Goal: Information Seeking & Learning: Learn about a topic

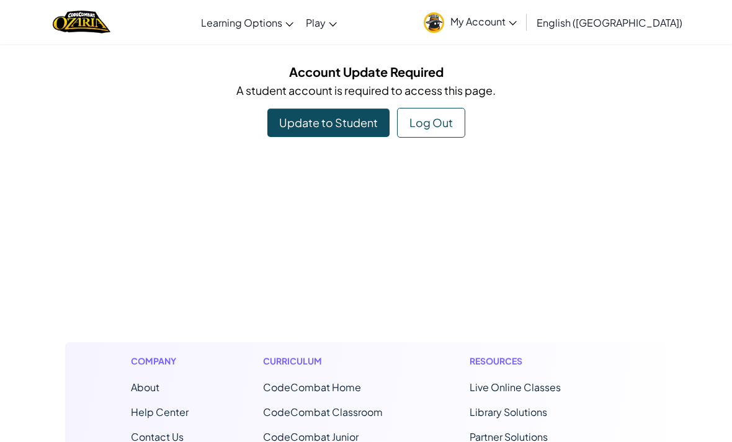
click at [311, 117] on link "Update to Student" at bounding box center [328, 123] width 122 height 29
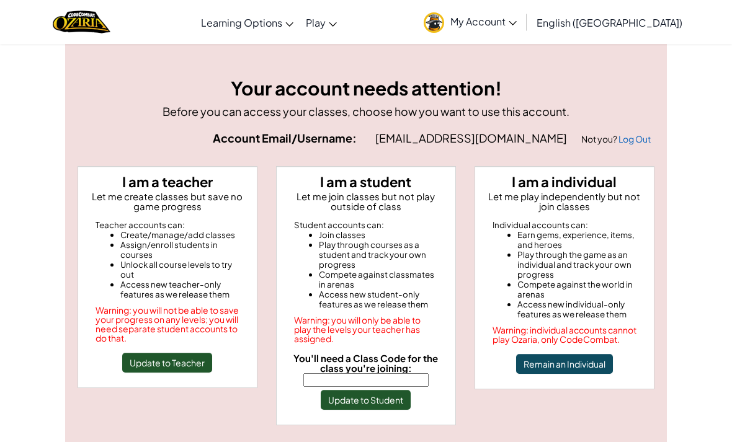
click at [339, 370] on span "You'll need a Class Code for the class you're joining:" at bounding box center [365, 363] width 145 height 22
click at [339, 373] on input "You'll need a Class Code for the class you're joining:" at bounding box center [365, 380] width 125 height 14
click at [341, 381] on input "You'll need a Class Code for the class you're joining:" at bounding box center [365, 380] width 125 height 14
type input "PointBookShelf"
click at [355, 403] on button "Update to Student" at bounding box center [366, 400] width 90 height 20
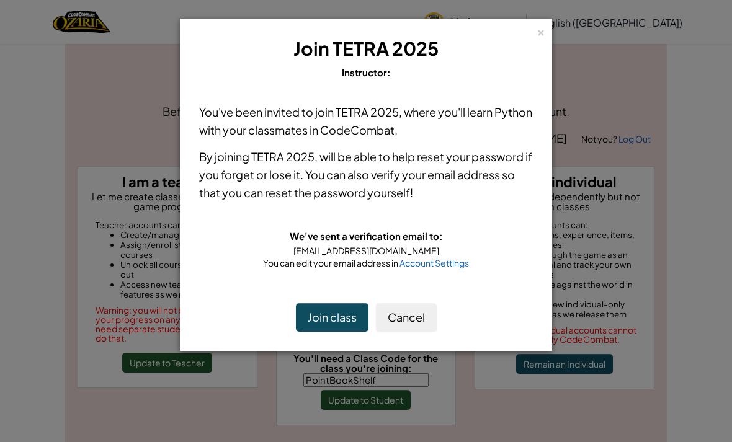
click at [310, 316] on button "Join class" at bounding box center [332, 317] width 73 height 29
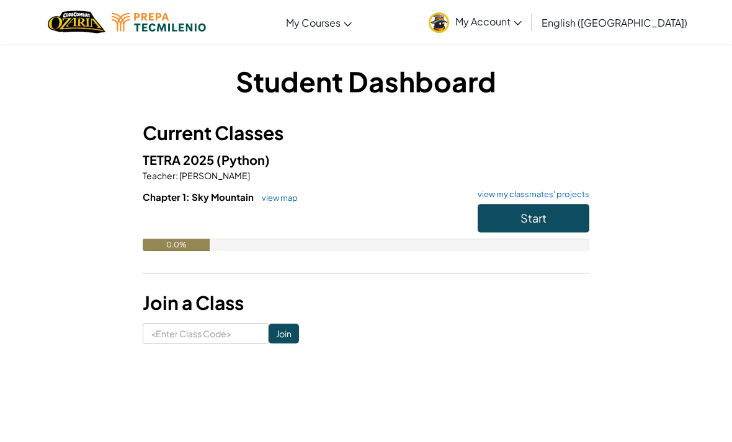
click at [518, 221] on button "Start" at bounding box center [534, 218] width 112 height 29
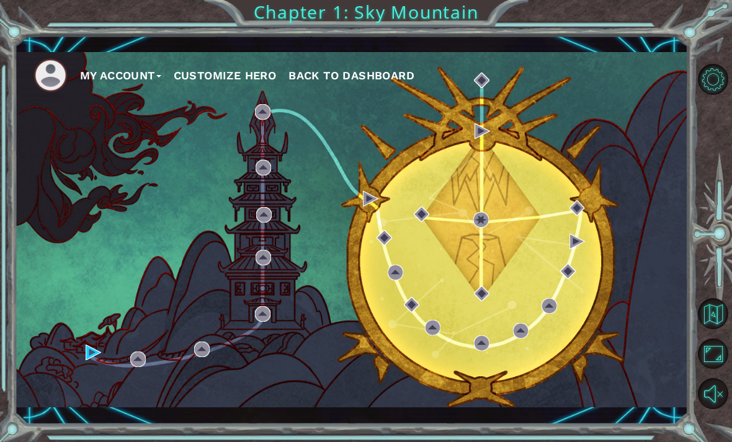
scroll to position [40, 0]
click at [390, 221] on div "My Account Customize Hero Back to Dashboard" at bounding box center [352, 229] width 674 height 355
click at [558, 296] on div "My Account Customize Hero Back to Dashboard" at bounding box center [352, 229] width 674 height 355
click at [480, 283] on div "My Account Customize Hero Back to Dashboard" at bounding box center [352, 229] width 674 height 355
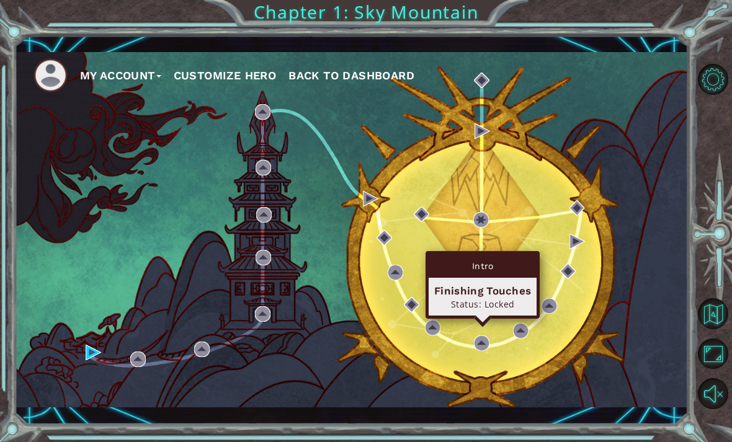
click at [494, 284] on div "Finishing Touches" at bounding box center [482, 291] width 97 height 15
click at [509, 298] on div "Status: Locked" at bounding box center [482, 304] width 97 height 12
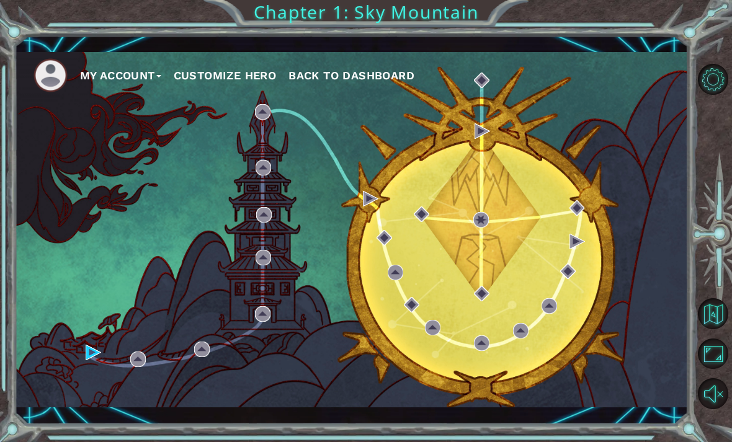
click at [512, 280] on div "My Account Customize Hero Back to Dashboard" at bounding box center [352, 229] width 674 height 355
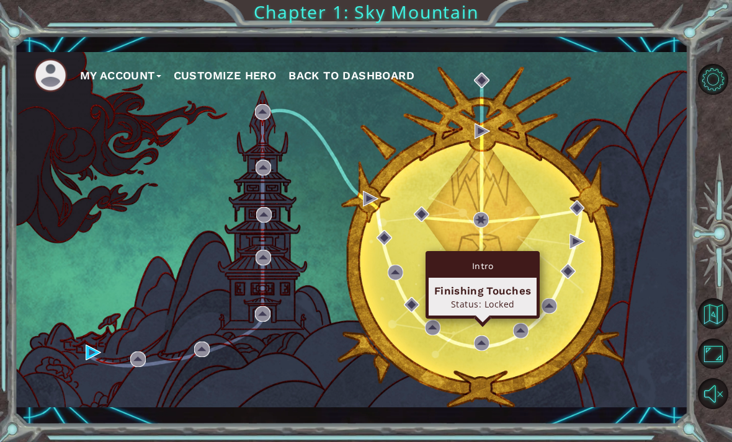
click at [479, 300] on img at bounding box center [482, 294] width 16 height 16
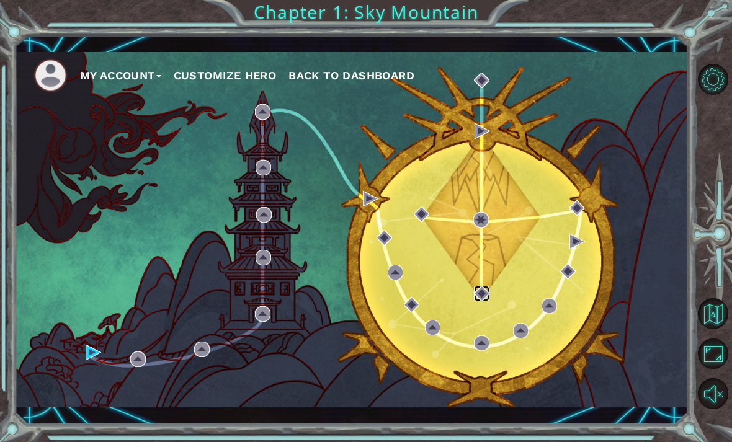
scroll to position [40, 0]
click at [354, 82] on span "Back to Dashboard" at bounding box center [351, 75] width 126 height 13
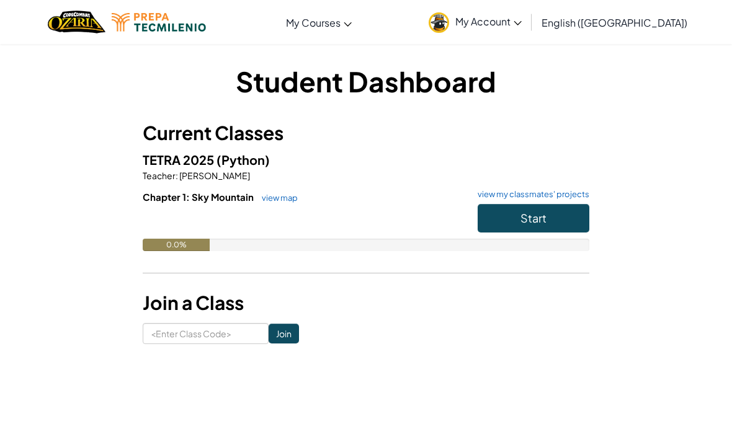
click at [541, 221] on span "Start" at bounding box center [534, 218] width 26 height 14
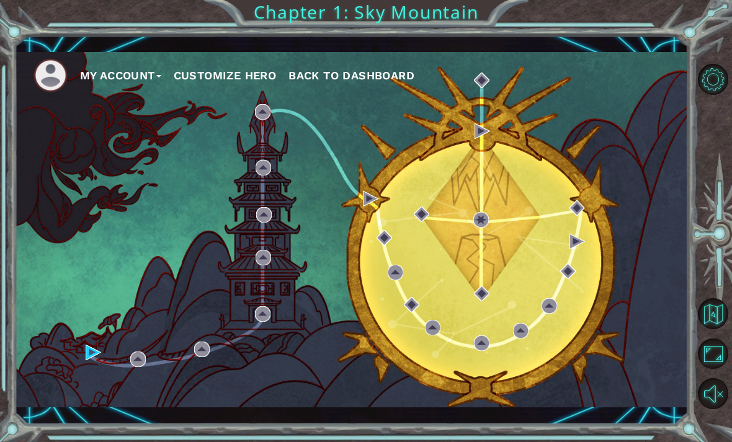
click at [113, 128] on div "My Account Customize Hero Back to Dashboard" at bounding box center [352, 229] width 674 height 355
click at [133, 118] on div "My Account Customize Hero Back to Dashboard" at bounding box center [352, 229] width 674 height 355
click at [229, 147] on div "My Account Customize Hero Back to Dashboard" at bounding box center [352, 229] width 674 height 355
click at [132, 115] on div "My Account Customize Hero Back to Dashboard" at bounding box center [352, 229] width 674 height 355
click at [160, 118] on div "My Account Customize Hero Back to Dashboard" at bounding box center [352, 229] width 674 height 355
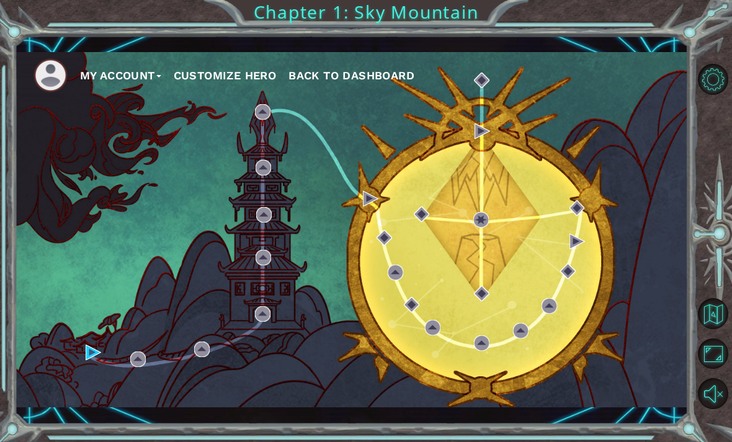
click at [55, 117] on div "My Account Customize Hero Back to Dashboard" at bounding box center [352, 229] width 674 height 355
click at [62, 115] on div "My Account Customize Hero Back to Dashboard" at bounding box center [352, 229] width 674 height 355
click at [244, 118] on div "My Account Customize Hero Back to Dashboard" at bounding box center [352, 229] width 674 height 355
click at [277, 156] on div "My Account Customize Hero Back to Dashboard" at bounding box center [352, 229] width 674 height 355
click at [372, 244] on div "My Account Customize Hero Back to Dashboard" at bounding box center [352, 229] width 674 height 355
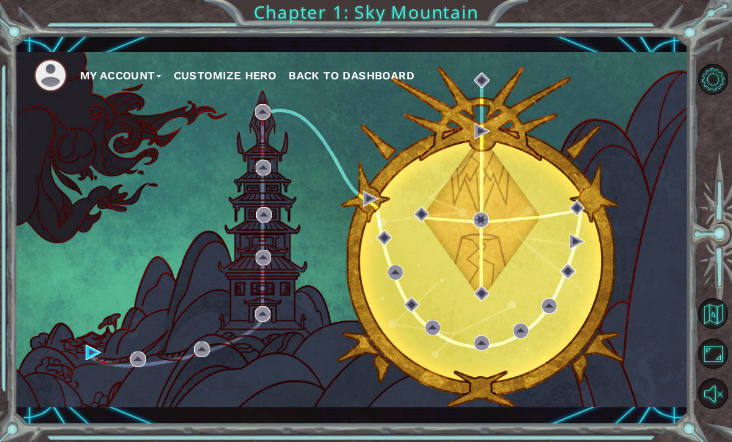
click at [255, 155] on div "My Account Customize Hero Back to Dashboard" at bounding box center [352, 229] width 674 height 355
click at [369, 241] on div "My Account Customize Hero Back to Dashboard" at bounding box center [352, 229] width 674 height 355
click at [368, 234] on div "My Account Customize Hero Back to Dashboard" at bounding box center [352, 229] width 674 height 355
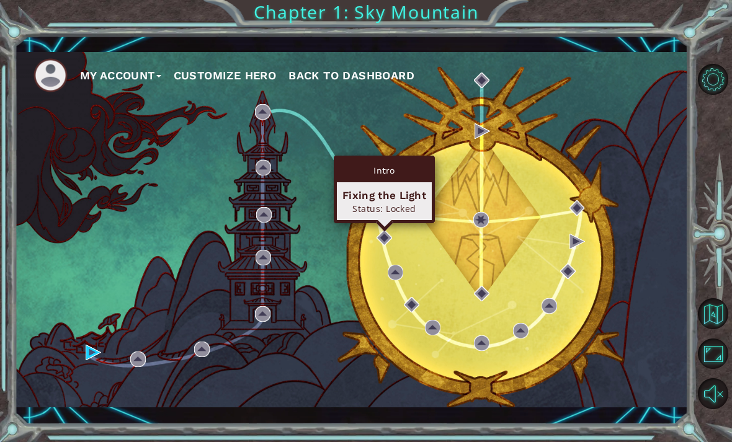
click at [391, 194] on div "Fixing the Light" at bounding box center [384, 195] width 84 height 15
click at [404, 196] on div "Fixing the Light" at bounding box center [384, 195] width 84 height 15
click at [616, 339] on div "My Account Customize Hero Back to Dashboard" at bounding box center [352, 229] width 674 height 355
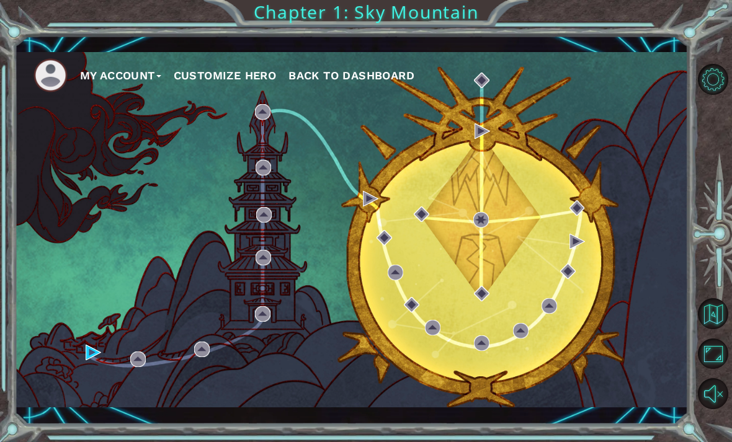
click at [716, 115] on div at bounding box center [715, 237] width 33 height 354
click at [99, 384] on div "My Account Customize Hero Back to Dashboard" at bounding box center [352, 229] width 674 height 355
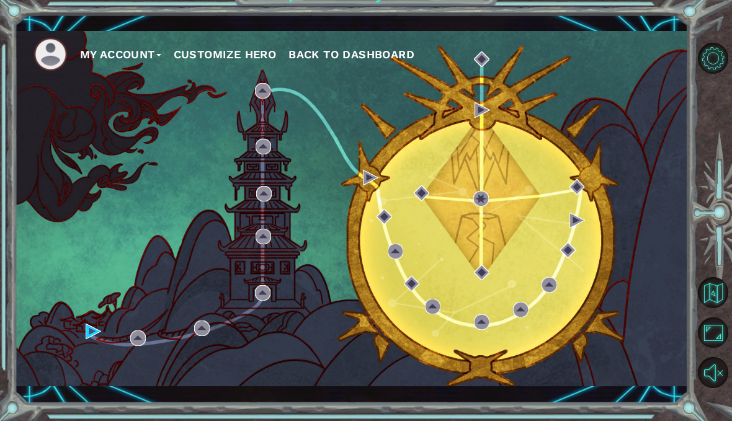
scroll to position [40, 0]
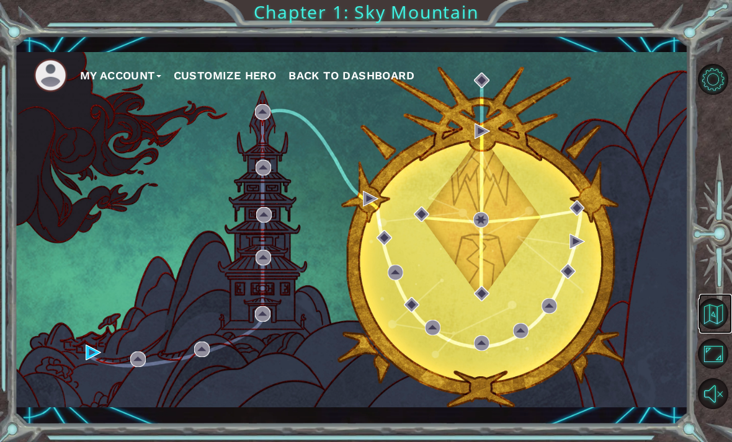
click at [710, 329] on button "Back to Map" at bounding box center [713, 313] width 31 height 31
click at [708, 409] on button "Unmute" at bounding box center [713, 393] width 31 height 31
click at [713, 442] on html "My Account Customize Hero Back to Dashboard Chapter 1: Sky Mountain" at bounding box center [366, 221] width 732 height 442
click at [707, 409] on button "Mute" at bounding box center [713, 393] width 31 height 31
click at [508, 350] on div "My Account Customize Hero Back to Dashboard" at bounding box center [352, 229] width 674 height 355
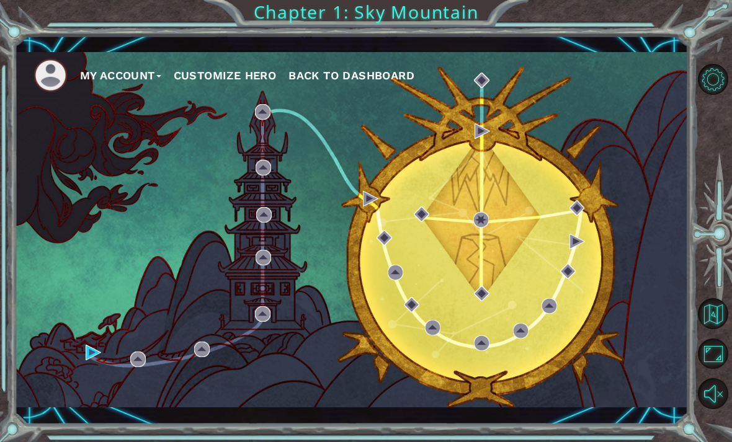
click at [509, 333] on div "My Account Customize Hero Back to Dashboard" at bounding box center [352, 229] width 674 height 355
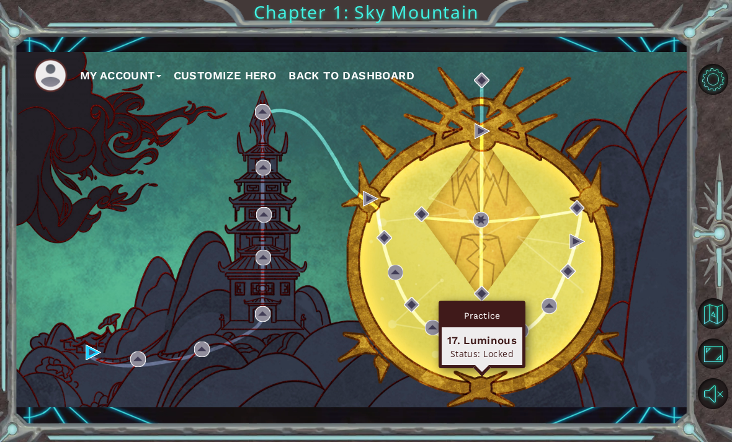
scroll to position [40, 0]
click at [236, 74] on button "Customize Hero" at bounding box center [225, 75] width 103 height 19
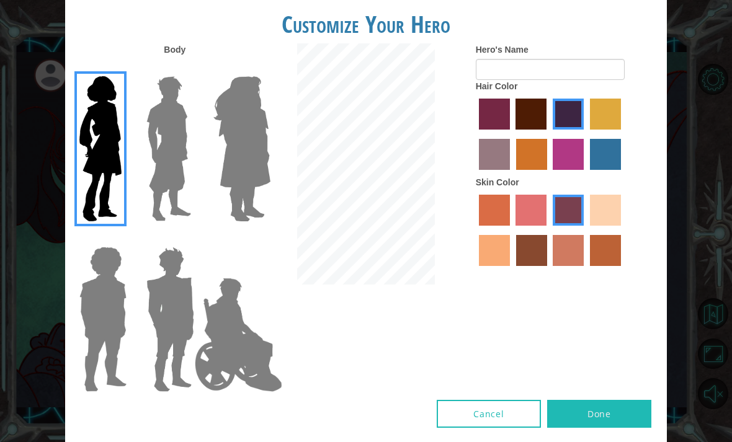
click at [547, 130] on label "maroon hair color" at bounding box center [531, 114] width 31 height 31
click at [512, 134] on input "maroon hair color" at bounding box center [512, 134] width 0 height 0
radio input "true"
click at [590, 226] on label "sandy beach skin color" at bounding box center [605, 210] width 31 height 31
click at [586, 230] on input "sandy beach skin color" at bounding box center [586, 230] width 0 height 0
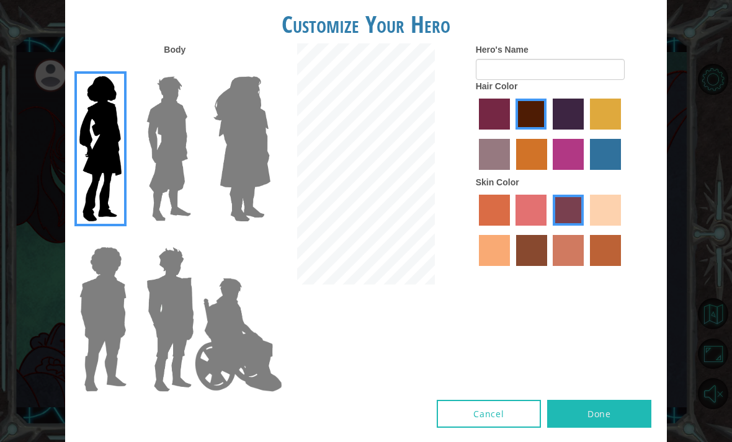
radio input "true"
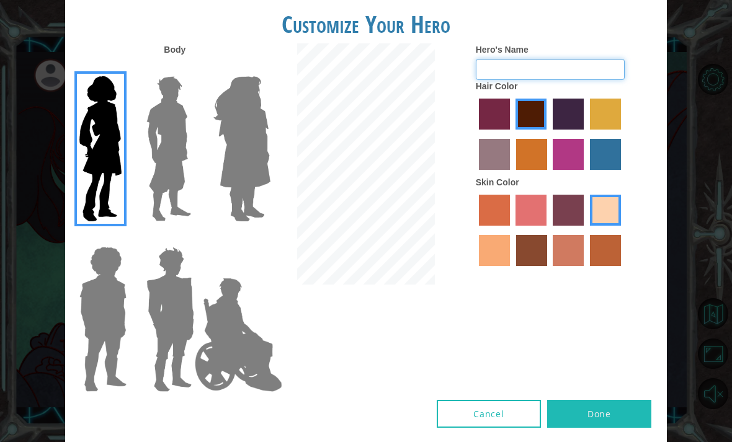
click at [606, 80] on input "Hero's Name" at bounding box center [550, 69] width 149 height 21
type input "S"
type input "[PERSON_NAME] [PERSON_NAME]"
click at [589, 414] on button "Done" at bounding box center [599, 414] width 104 height 28
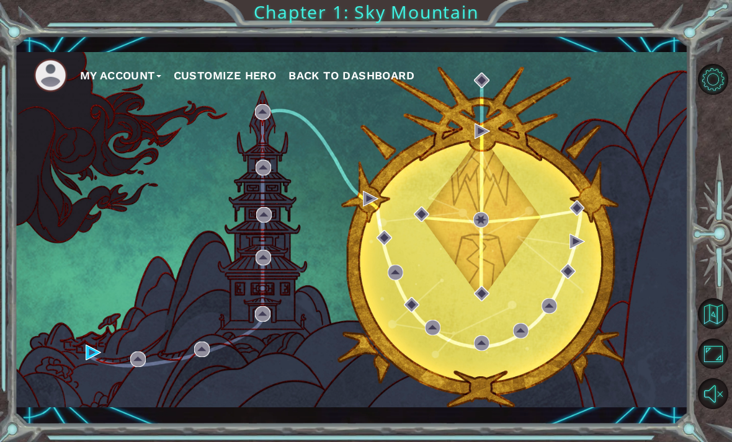
click at [100, 78] on button "My Account" at bounding box center [120, 75] width 81 height 19
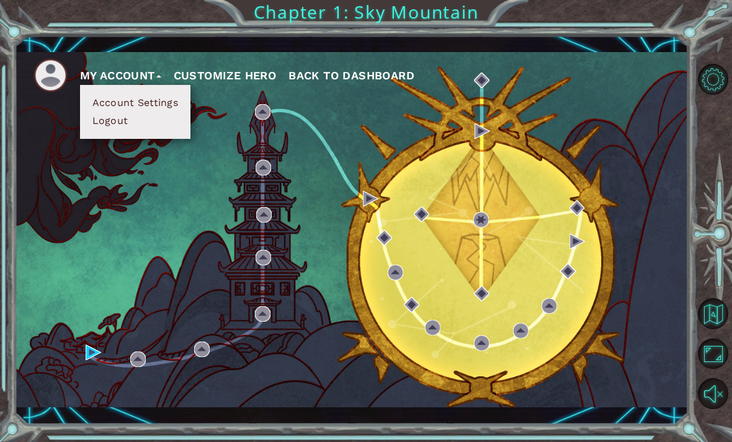
click at [194, 286] on div "My Account Account Settings Logout Customize Hero Back to Dashboard" at bounding box center [352, 229] width 674 height 355
click at [467, 182] on div "My Account Account Settings Logout Customize Hero Back to Dashboard" at bounding box center [352, 229] width 674 height 355
click at [242, 130] on div "My Account Account Settings Logout Customize Hero Back to Dashboard" at bounding box center [352, 229] width 674 height 355
click at [143, 76] on button "My Account" at bounding box center [120, 75] width 81 height 19
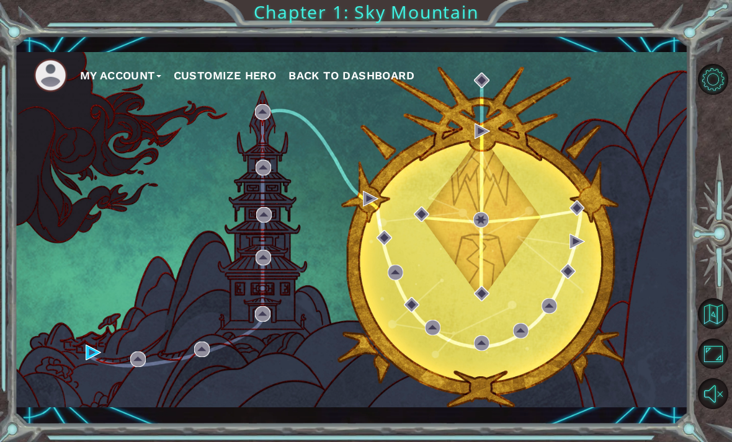
click at [436, 207] on div "My Account Customize Hero Back to Dashboard" at bounding box center [352, 229] width 674 height 355
click at [503, 359] on div "My Account Customize Hero Back to Dashboard" at bounding box center [352, 229] width 674 height 355
click at [494, 286] on div "My Account Customize Hero Back to Dashboard" at bounding box center [352, 229] width 674 height 355
click at [501, 326] on div "My Account Customize Hero Back to Dashboard" at bounding box center [352, 229] width 674 height 355
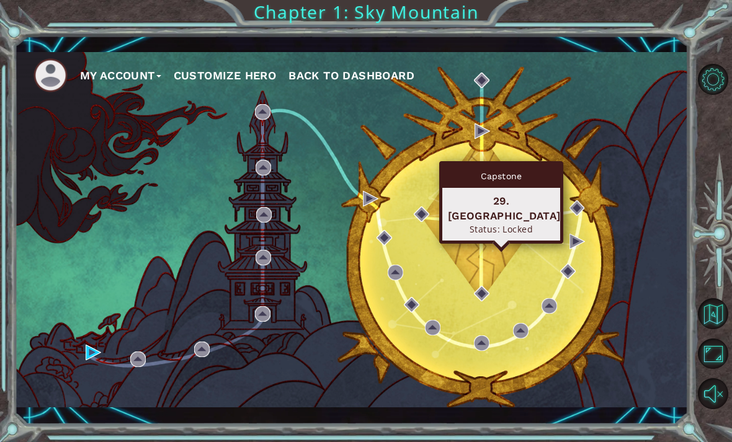
scroll to position [31, 0]
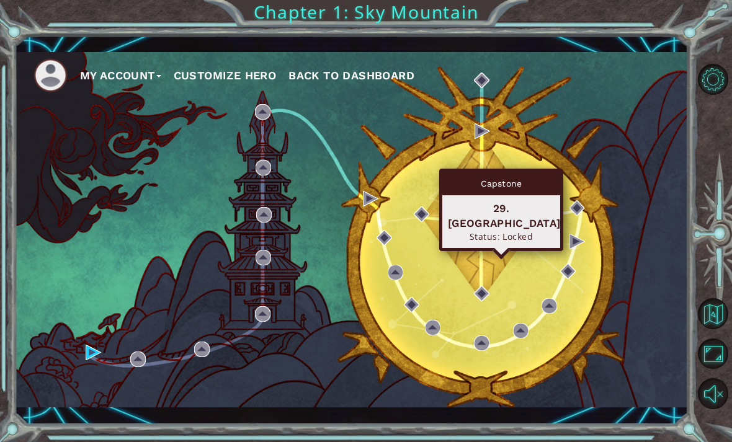
click at [704, 370] on button "Maximize Browser" at bounding box center [713, 354] width 31 height 31
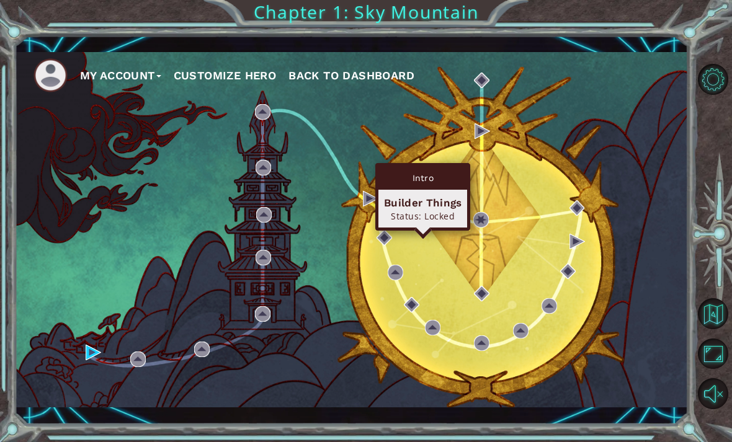
click at [418, 195] on div "Builder Things" at bounding box center [423, 202] width 78 height 15
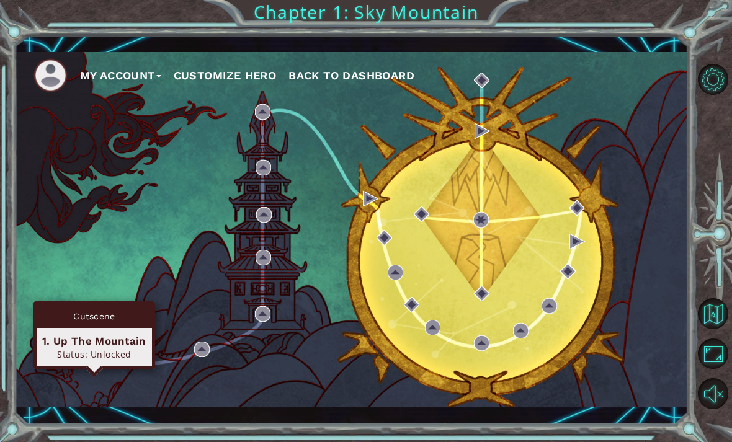
click at [92, 334] on div "1. Up The Mountain" at bounding box center [94, 341] width 104 height 15
click at [101, 334] on div "1. Up The Mountain" at bounding box center [94, 341] width 104 height 15
click at [91, 358] on img at bounding box center [94, 353] width 16 height 16
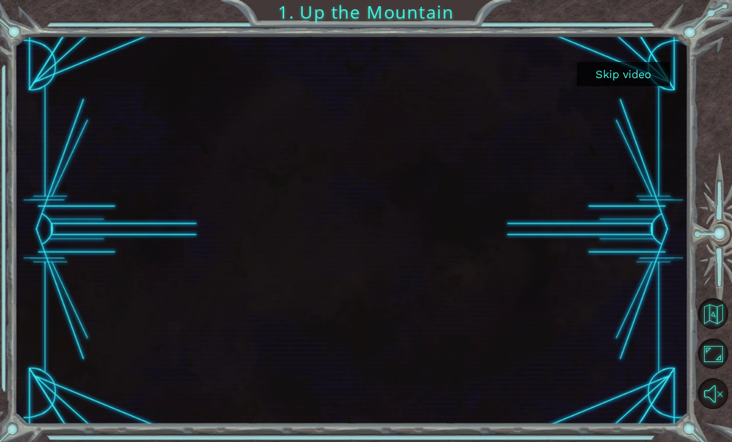
scroll to position [32, 0]
click at [626, 66] on button "Skip video" at bounding box center [623, 74] width 93 height 24
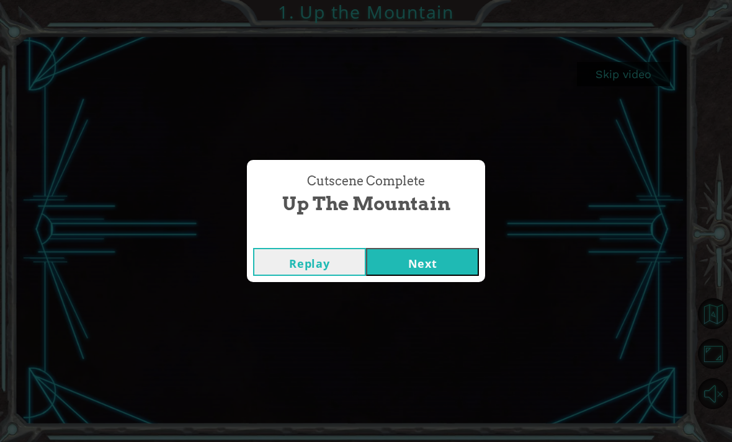
click at [403, 259] on button "Next" at bounding box center [422, 262] width 113 height 28
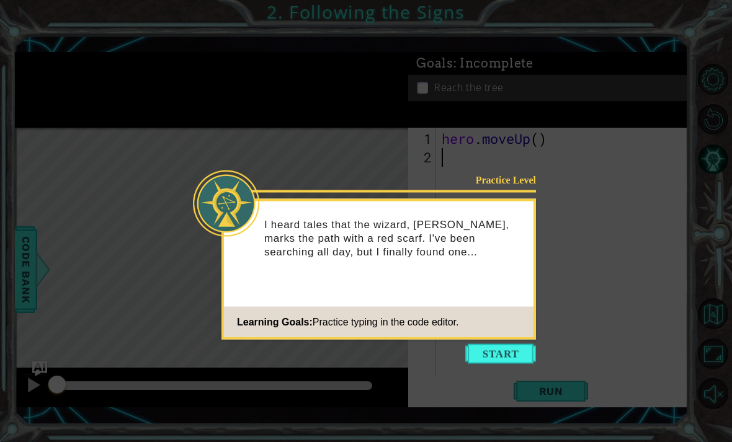
click at [516, 357] on button "Start" at bounding box center [500, 354] width 71 height 20
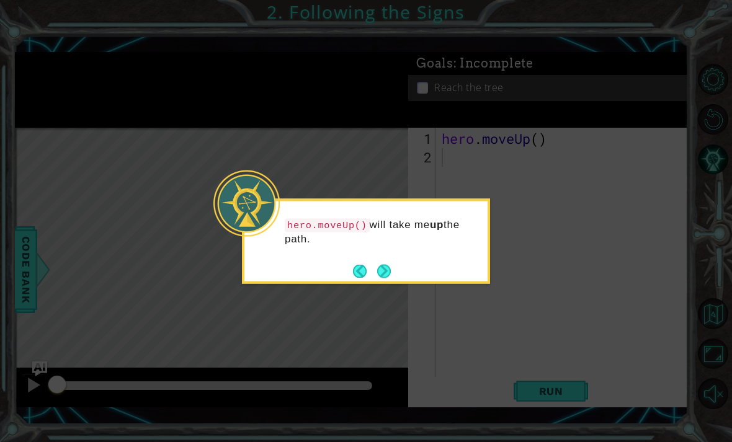
click at [387, 267] on button "Next" at bounding box center [384, 271] width 14 height 14
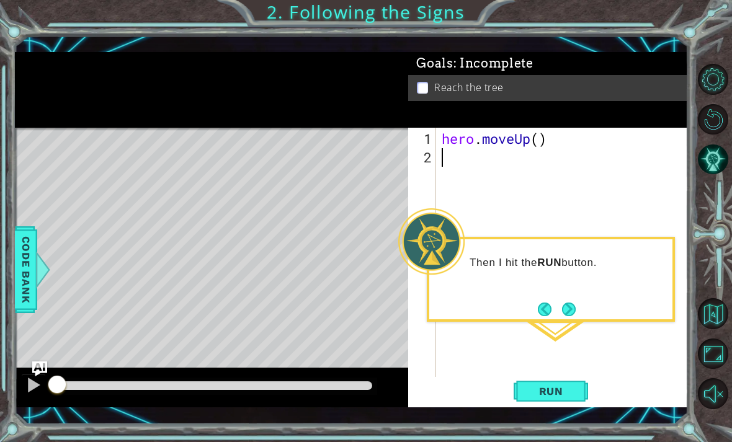
click at [554, 418] on div "1 ההההההההההההההההההההההההההההההההההההההההההההההההההההההההההההההההההההההההההההה…" at bounding box center [352, 229] width 674 height 389
click at [554, 429] on div "1 ההההההההההההההההההההההההההההההההההההההההההההההההההההההההההההההההההההההההההההה…" at bounding box center [366, 221] width 732 height 442
click at [573, 310] on button "Next" at bounding box center [569, 309] width 20 height 20
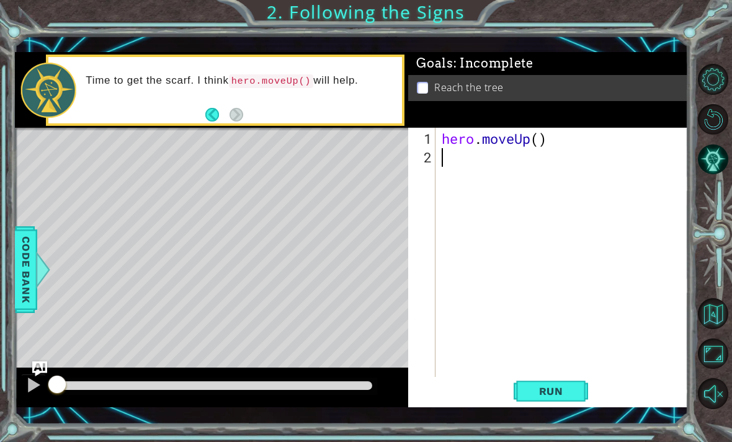
click at [217, 151] on div "Level Map" at bounding box center [301, 310] width 573 height 365
click at [216, 145] on div "Level Map" at bounding box center [301, 310] width 573 height 365
click at [556, 422] on div "1 ההההההההההההההההההההההההההההההההההההההההההההההההההההההההההההההההההההההההההההה…" at bounding box center [352, 229] width 674 height 389
click at [241, 141] on div "Level Map" at bounding box center [301, 310] width 573 height 365
click at [266, 109] on div "Time to get the scarf. I think hero.moveUp() will help." at bounding box center [239, 90] width 325 height 45
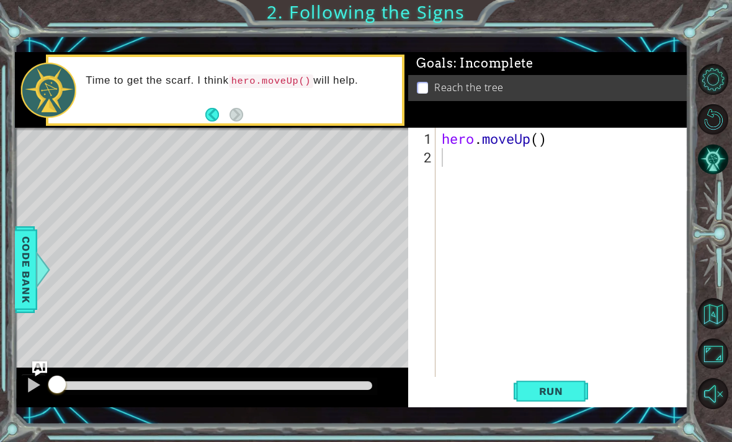
click at [212, 145] on div "Level Map" at bounding box center [301, 310] width 573 height 365
click at [190, 133] on div "Level Map" at bounding box center [301, 310] width 573 height 365
click at [470, 190] on div "hero . moveUp ( )" at bounding box center [565, 279] width 252 height 298
click at [467, 215] on div "hero . moveUp ( )" at bounding box center [565, 279] width 252 height 298
click at [450, 200] on div "hero . moveUp ( )" at bounding box center [565, 279] width 252 height 298
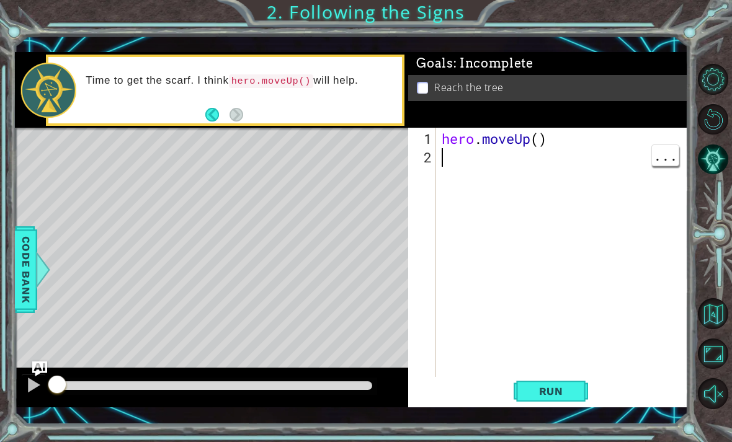
click at [520, 336] on div "hero . moveUp ( )" at bounding box center [565, 279] width 252 height 298
click at [455, 204] on div "hero . moveUp ( )" at bounding box center [565, 279] width 252 height 298
click at [218, 153] on div "Level Map" at bounding box center [301, 310] width 573 height 365
click at [230, 151] on div "Level Map" at bounding box center [301, 310] width 573 height 365
click at [556, 426] on div "1 ההההההההההההההההההההההההההההההההההההההההההההההההההההההההההההההההההההההההההההה…" at bounding box center [366, 221] width 732 height 442
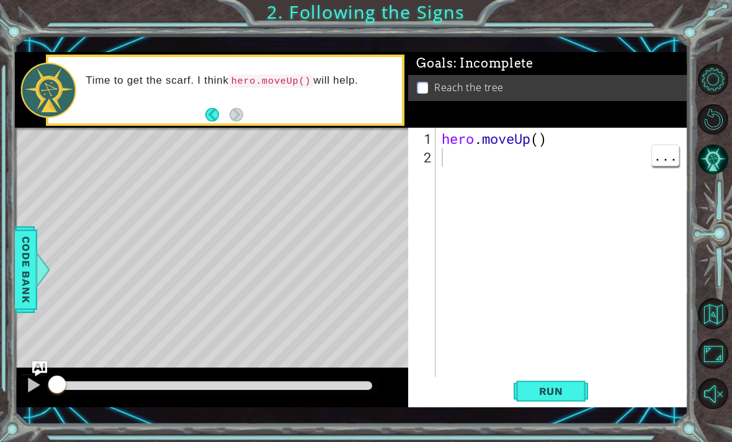
click at [554, 419] on div "1 ההההההההההההההההההההההההההההההההההההההההההההההההההההההההההההההההההההההההההההה…" at bounding box center [352, 229] width 674 height 389
click at [26, 308] on span "Code Bank" at bounding box center [26, 270] width 20 height 76
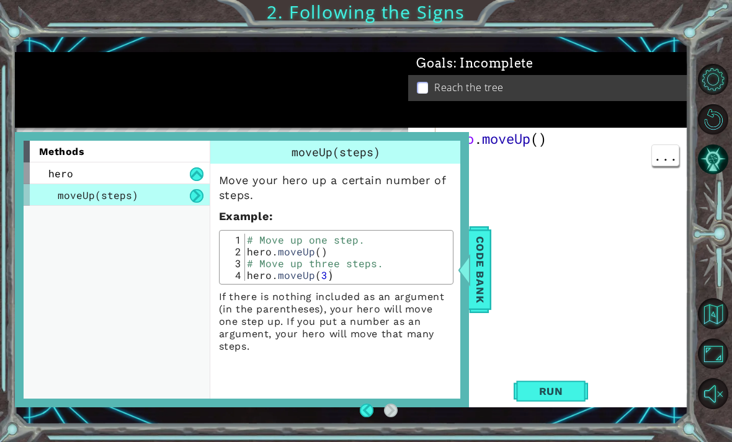
scroll to position [32, 0]
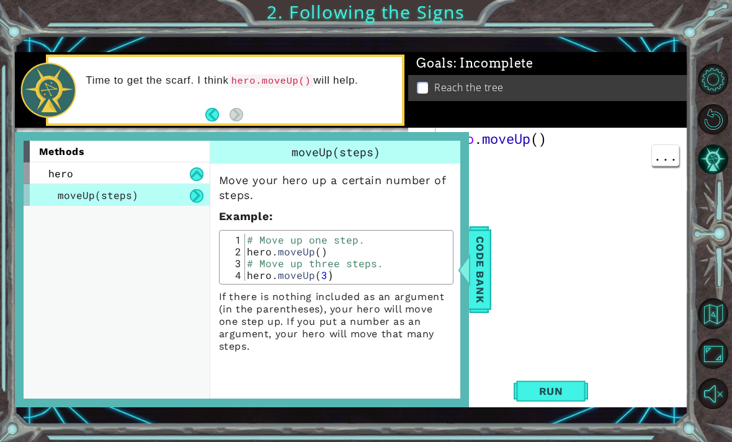
click at [476, 264] on span "Code Bank" at bounding box center [480, 270] width 20 height 76
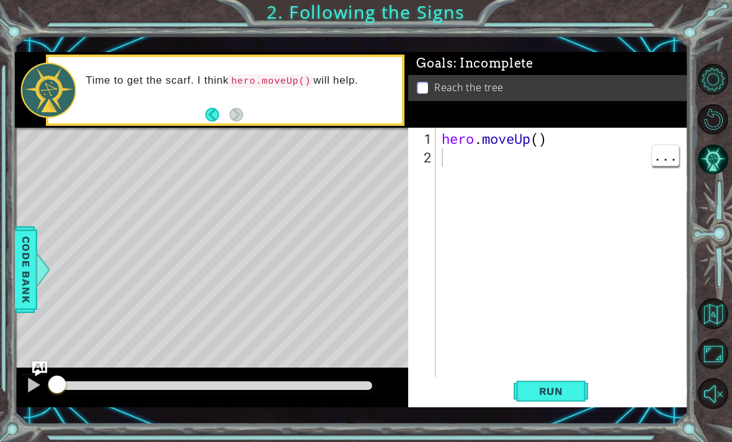
click at [444, 161] on div "hero . moveUp ( )" at bounding box center [565, 279] width 252 height 298
click at [565, 388] on span "Run" at bounding box center [551, 391] width 49 height 12
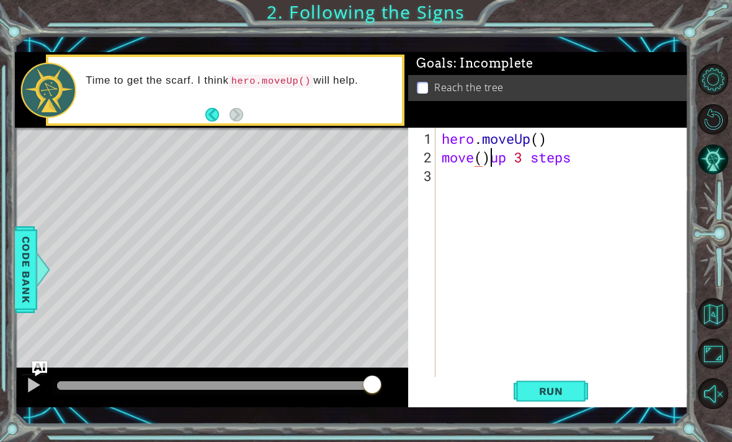
scroll to position [0, 2]
click at [550, 383] on button "Run" at bounding box center [551, 391] width 74 height 28
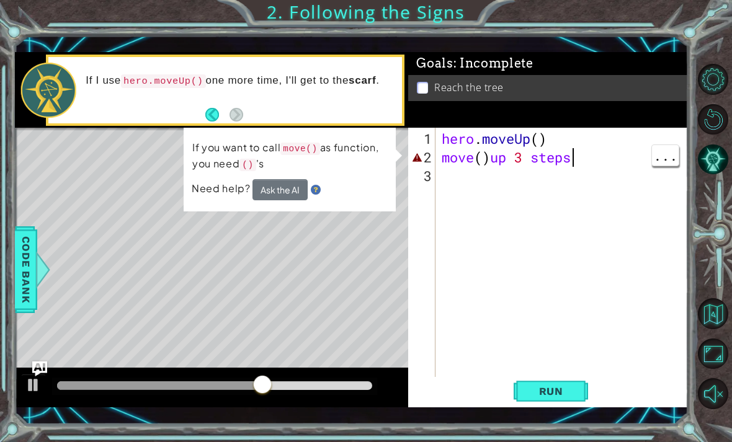
click at [602, 153] on div "hero . moveUp ( ) move ( ) up 3 steps" at bounding box center [565, 279] width 252 height 298
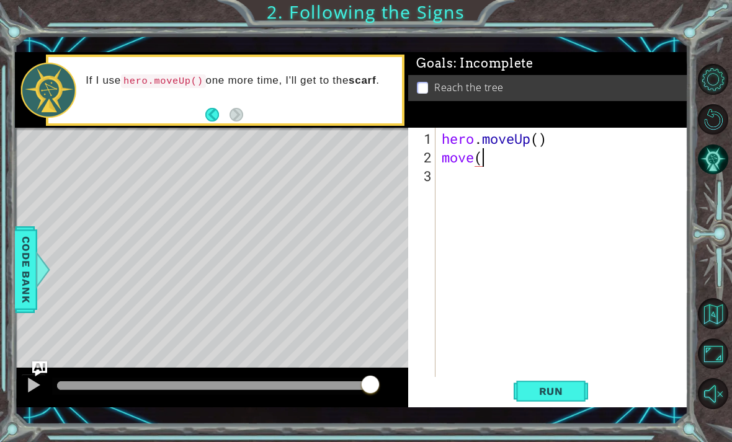
scroll to position [0, 1]
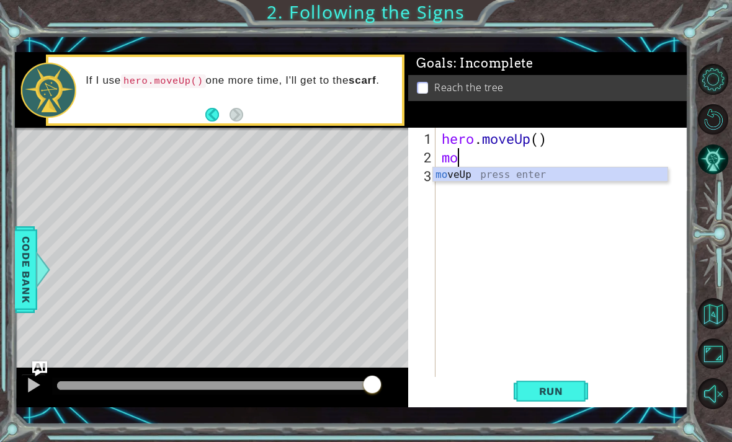
type textarea "m"
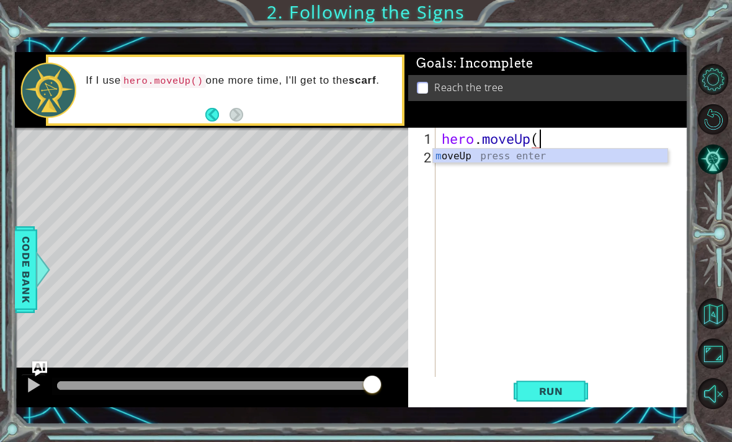
type textarea "hero.moveU"
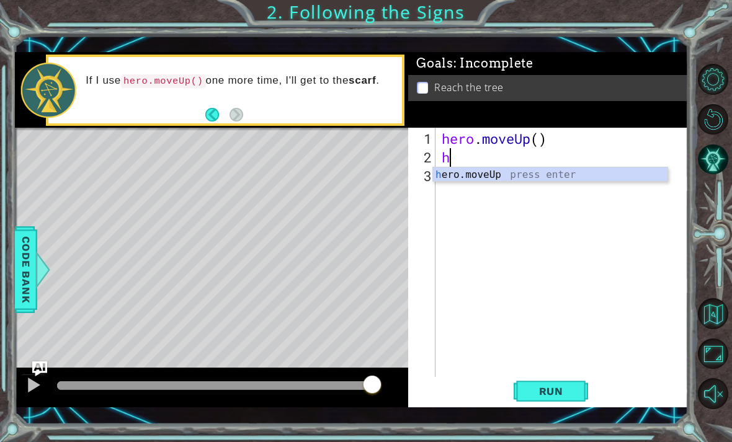
type textarea "her"
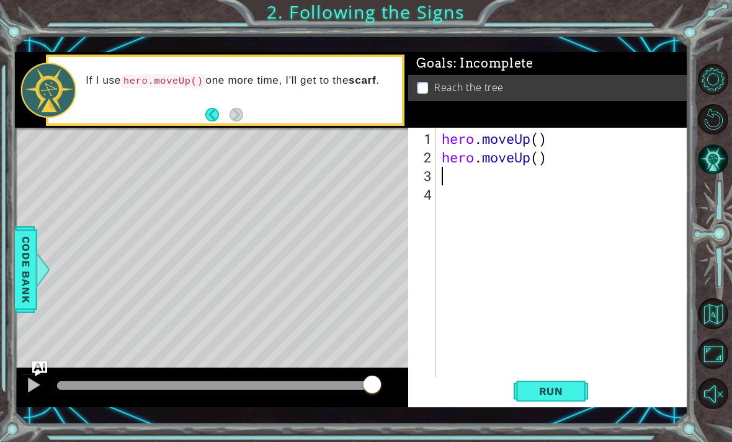
type textarea "h"
click at [211, 111] on button "Back" at bounding box center [217, 115] width 24 height 14
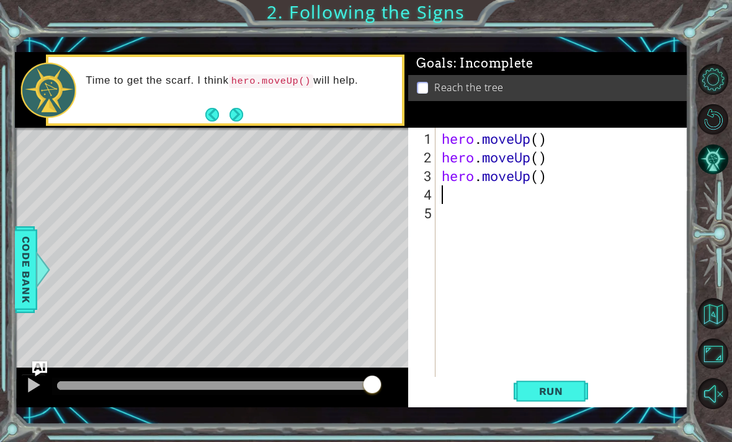
click at [230, 111] on button "Next" at bounding box center [236, 115] width 14 height 14
click at [555, 390] on span "Run" at bounding box center [551, 391] width 49 height 12
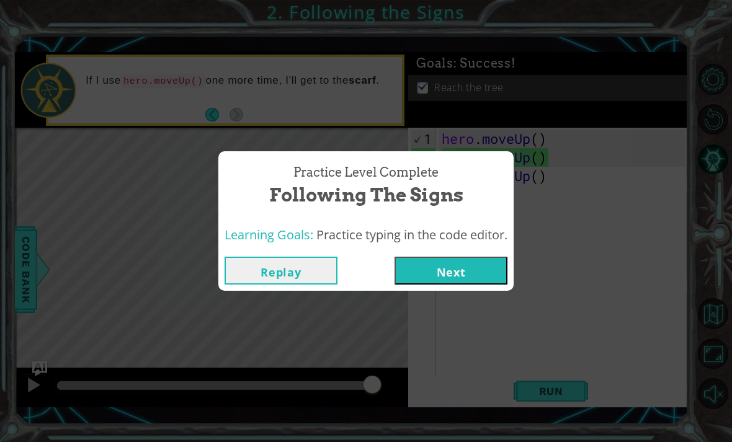
click at [480, 267] on button "Next" at bounding box center [451, 271] width 113 height 28
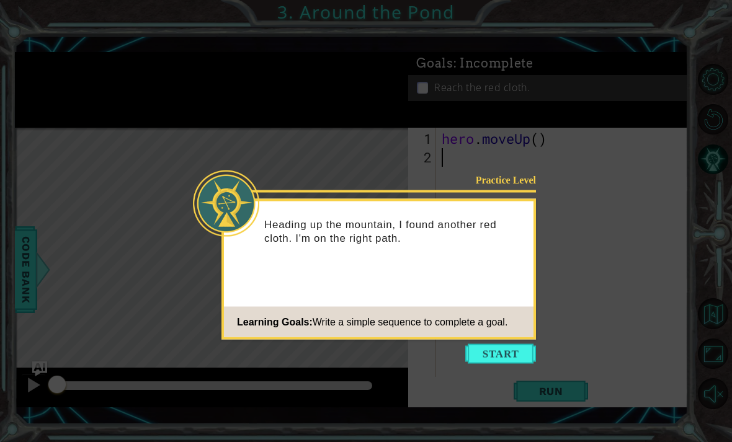
click at [488, 347] on button "Start" at bounding box center [500, 354] width 71 height 20
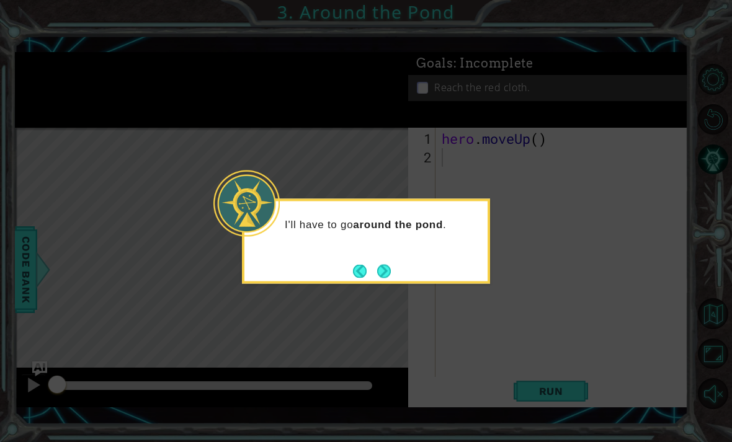
click at [385, 270] on button "Next" at bounding box center [384, 271] width 14 height 14
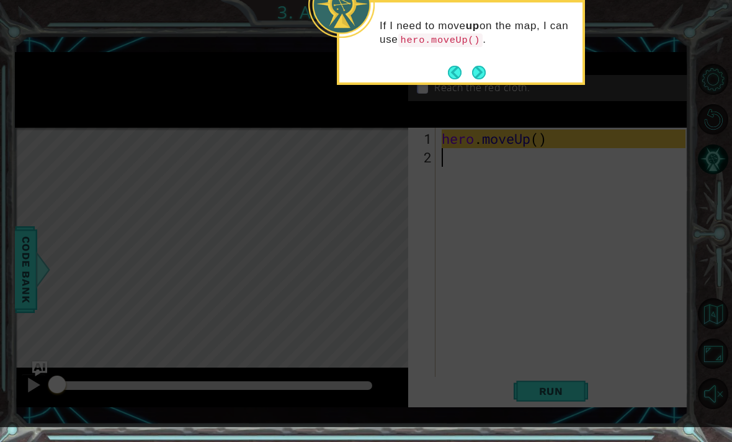
click at [482, 69] on button "Next" at bounding box center [478, 72] width 19 height 19
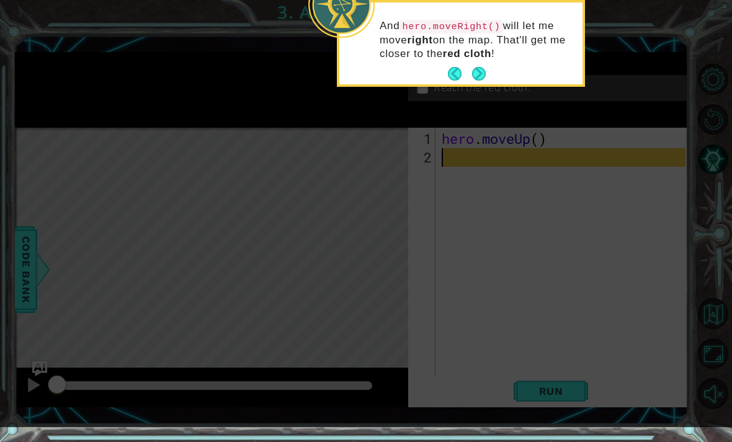
click at [477, 75] on button "Next" at bounding box center [479, 74] width 14 height 14
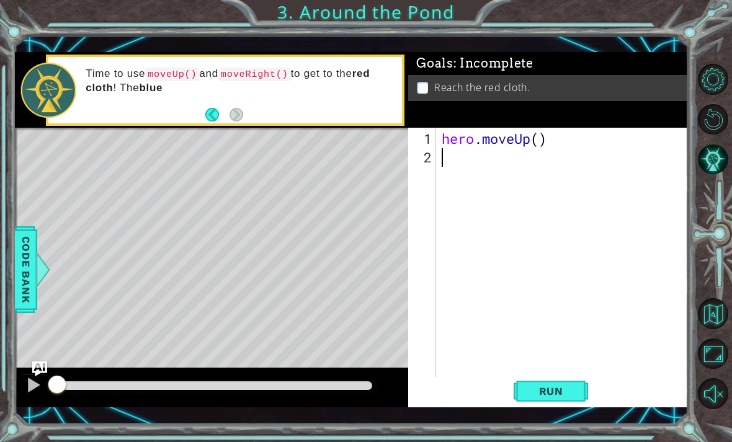
type textarea "h"
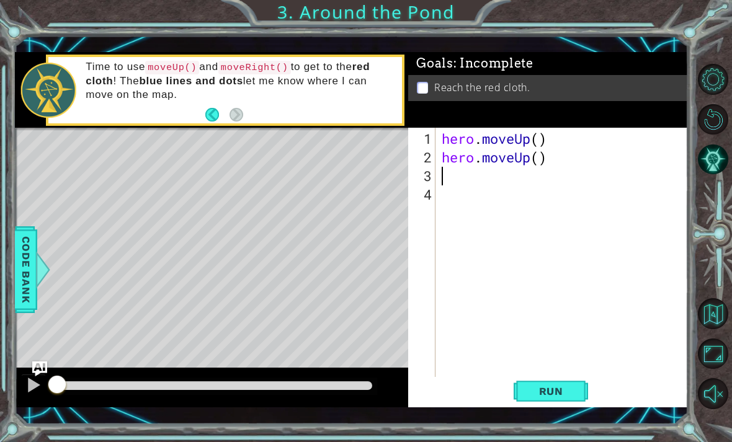
click at [546, 391] on span "Run" at bounding box center [551, 391] width 49 height 12
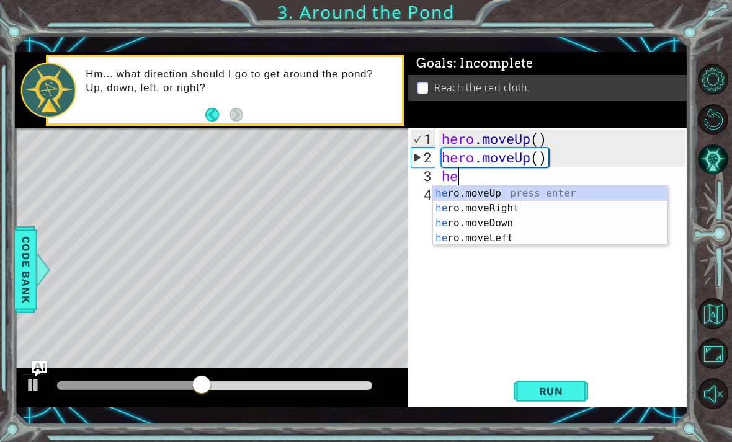
scroll to position [0, 1]
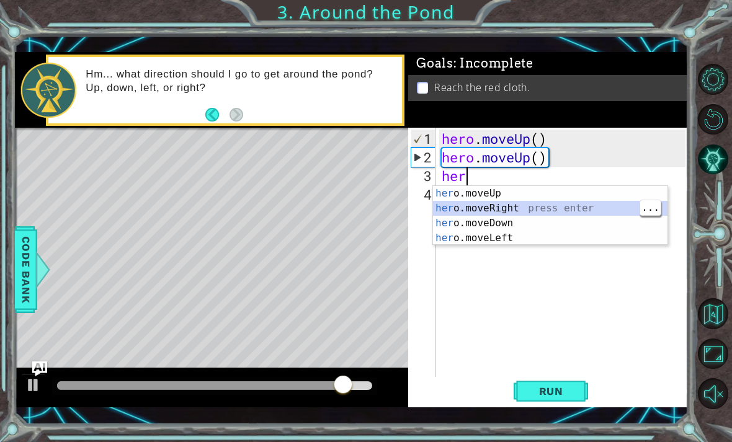
click at [561, 385] on span "Run" at bounding box center [551, 391] width 49 height 12
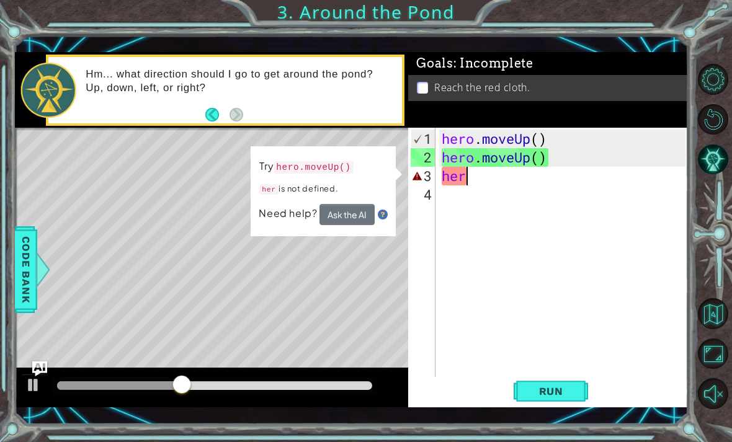
type textarea "hero"
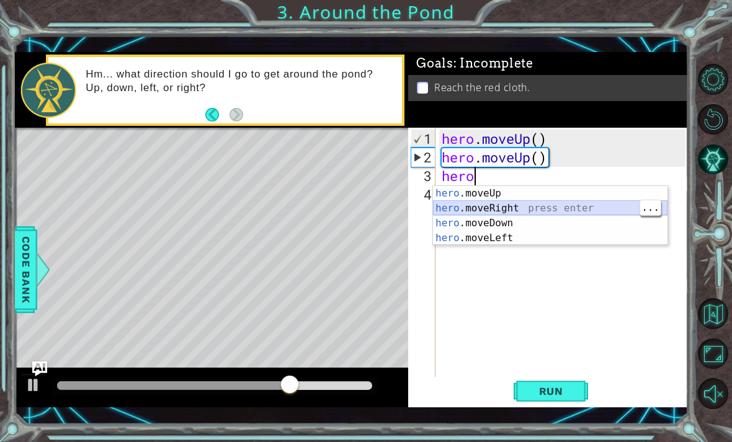
click at [553, 209] on div "hero .moveUp press enter hero .moveRight press enter hero .moveDown press enter…" at bounding box center [550, 230] width 235 height 89
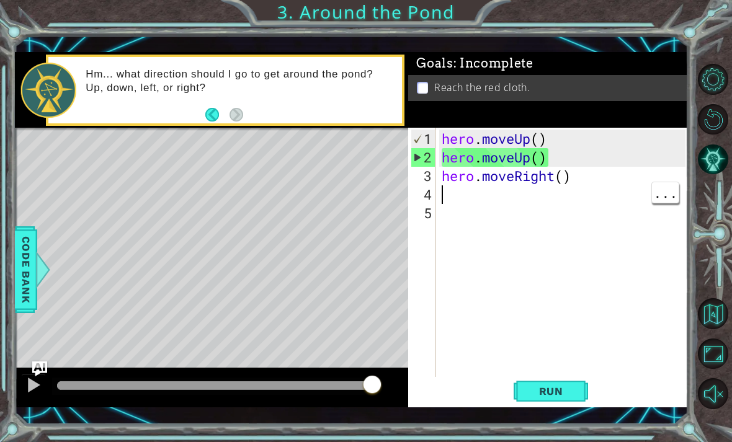
click at [547, 391] on span "Run" at bounding box center [551, 391] width 49 height 12
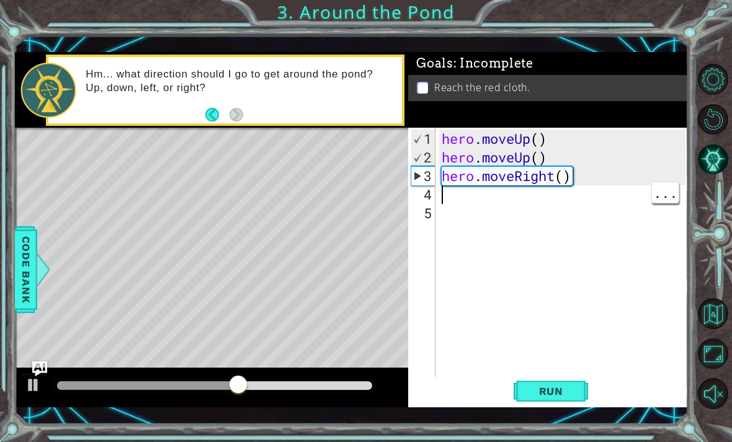
type textarea "h"
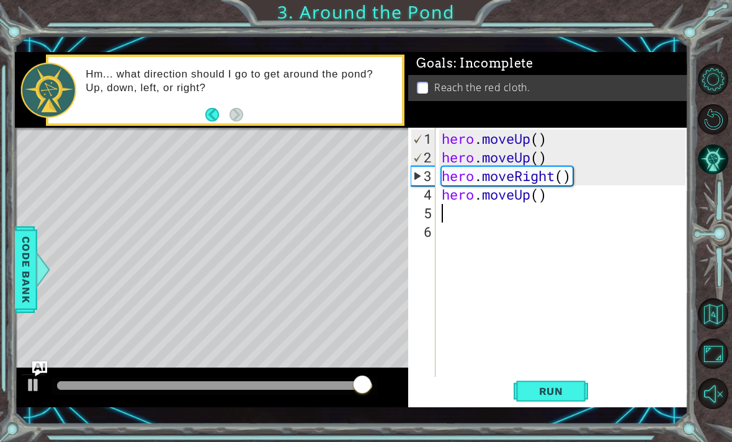
click at [552, 398] on button "Run" at bounding box center [551, 391] width 74 height 28
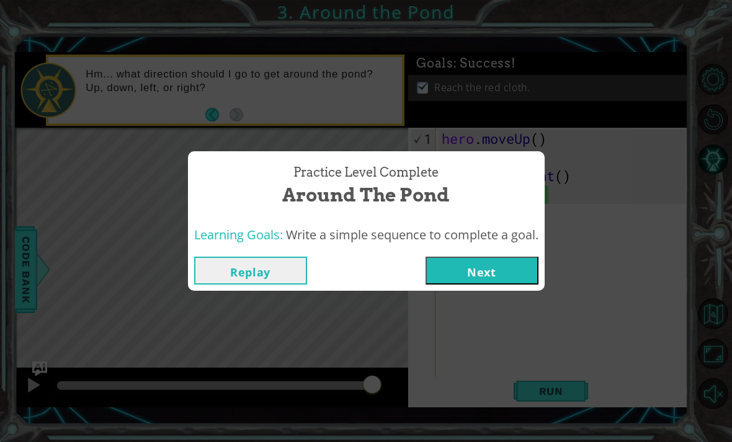
click at [501, 267] on button "Next" at bounding box center [482, 271] width 113 height 28
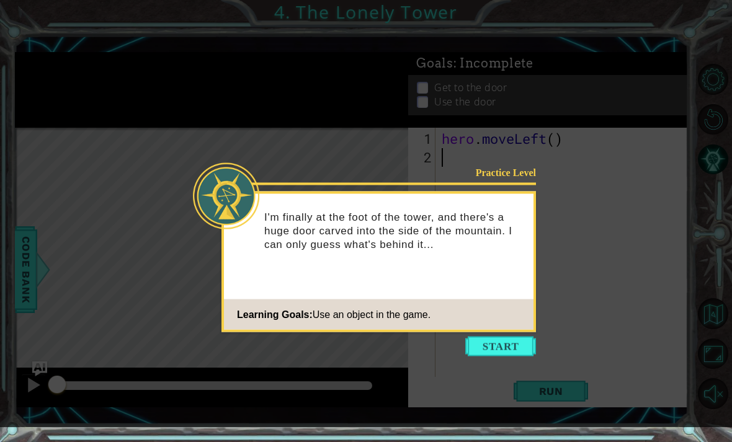
click at [507, 339] on button "Start" at bounding box center [500, 347] width 71 height 20
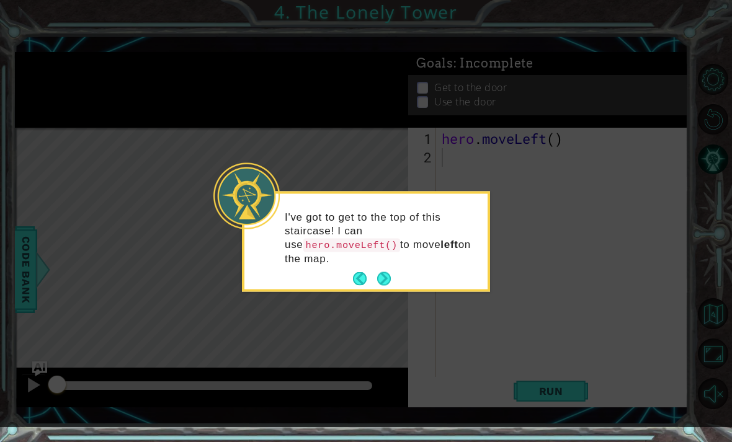
click at [385, 279] on button "Next" at bounding box center [384, 279] width 14 height 14
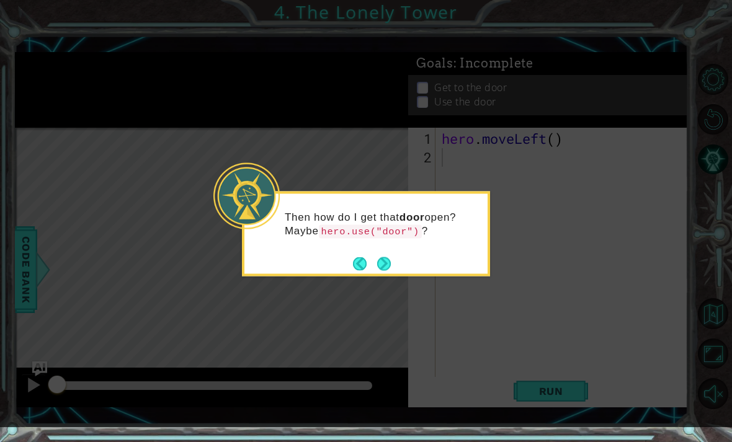
click at [386, 261] on button "Next" at bounding box center [384, 264] width 16 height 16
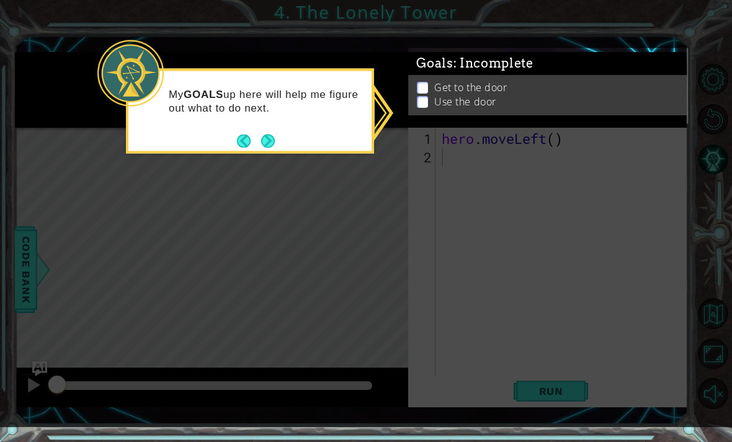
click at [276, 135] on div "My GOALS up here will help me figure out what to do next." at bounding box center [249, 107] width 243 height 63
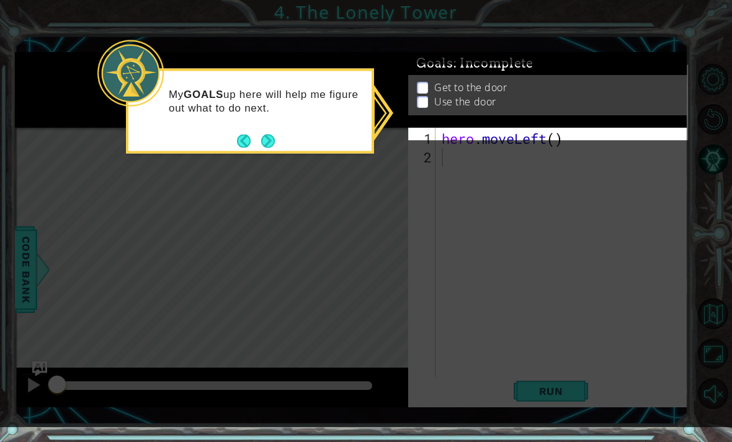
click at [272, 140] on button "Next" at bounding box center [268, 141] width 14 height 14
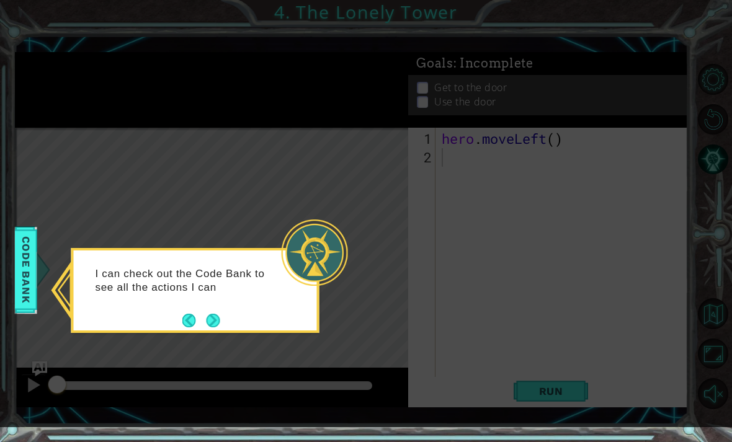
click at [220, 314] on button "Next" at bounding box center [213, 320] width 15 height 15
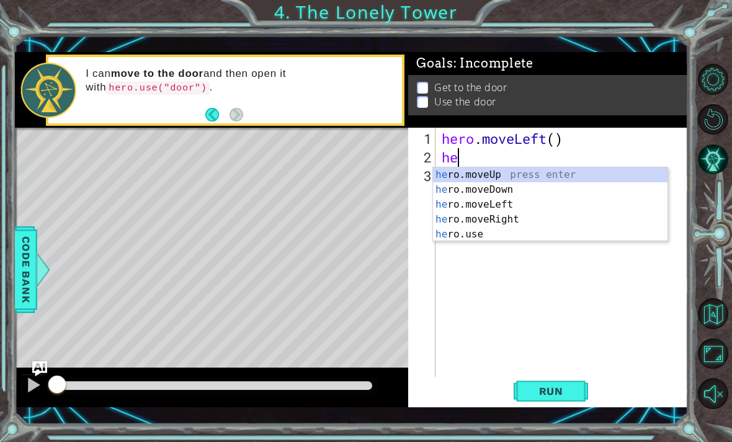
type textarea "h"
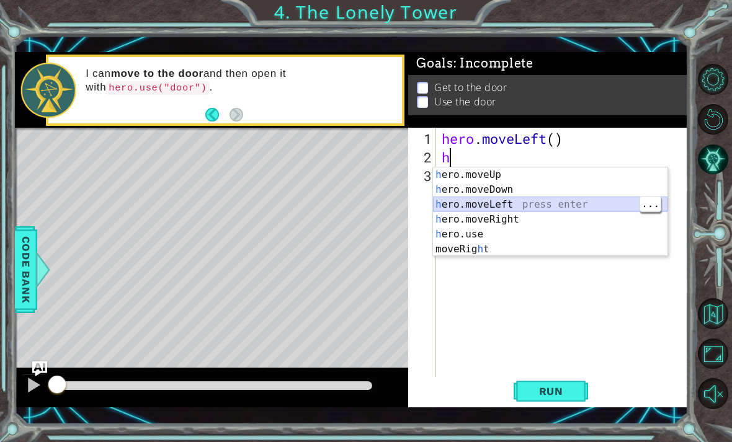
click at [522, 206] on div "h ero.moveUp press enter h ero.moveDown press enter h ero.moveLeft press enter …" at bounding box center [550, 227] width 235 height 119
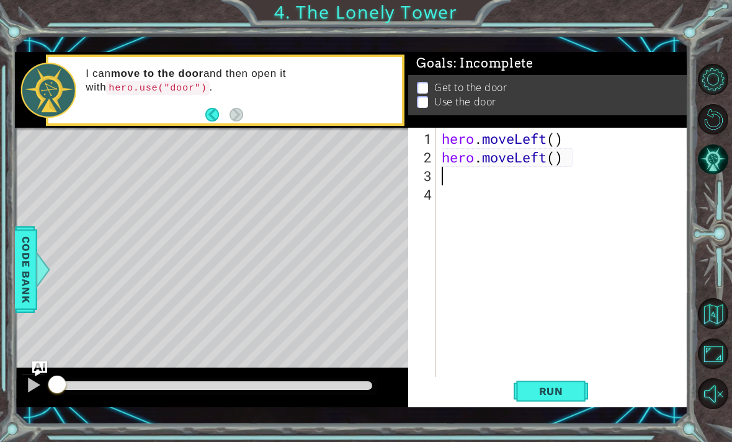
click at [549, 394] on span "Run" at bounding box center [551, 391] width 49 height 12
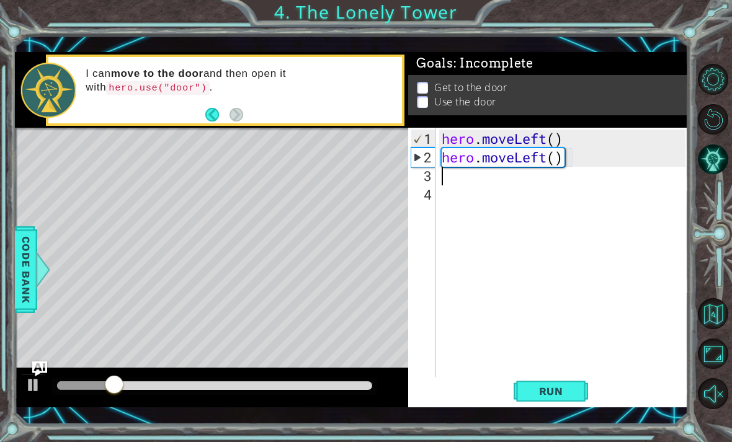
type textarea "h"
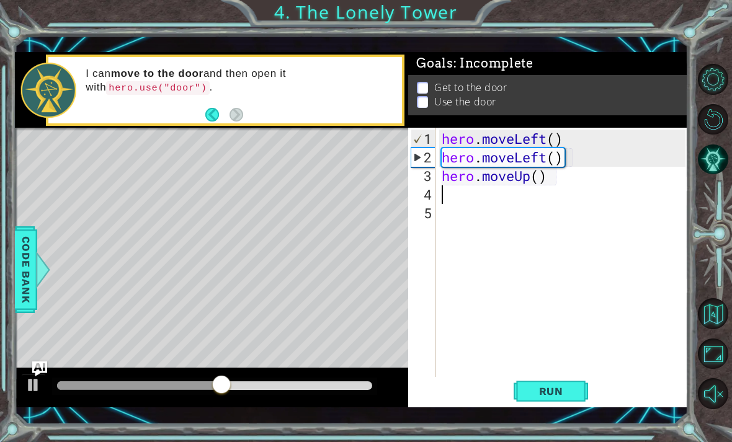
click at [546, 382] on button "Run" at bounding box center [551, 391] width 74 height 28
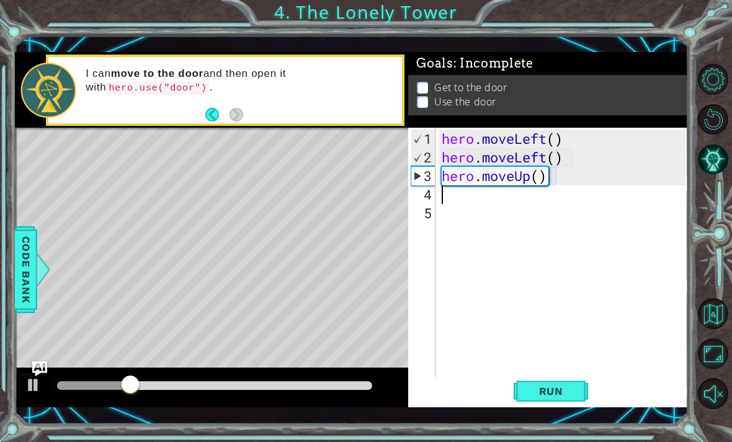
type textarea "h"
click at [561, 390] on span "Run" at bounding box center [551, 391] width 49 height 12
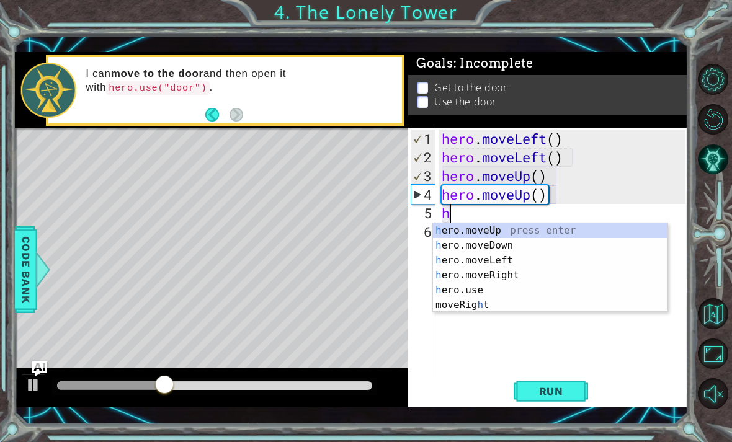
type textarea "he"
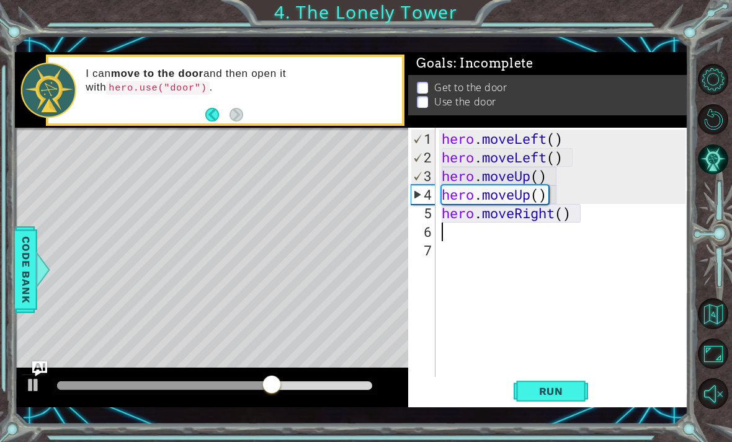
click at [557, 385] on span "Run" at bounding box center [551, 391] width 49 height 12
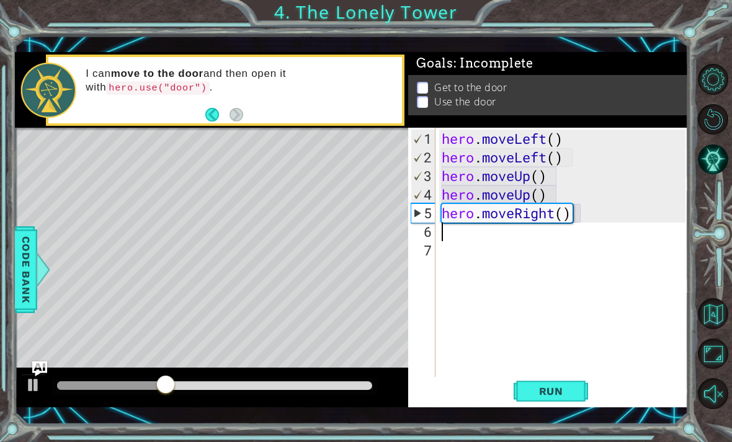
type textarea "h"
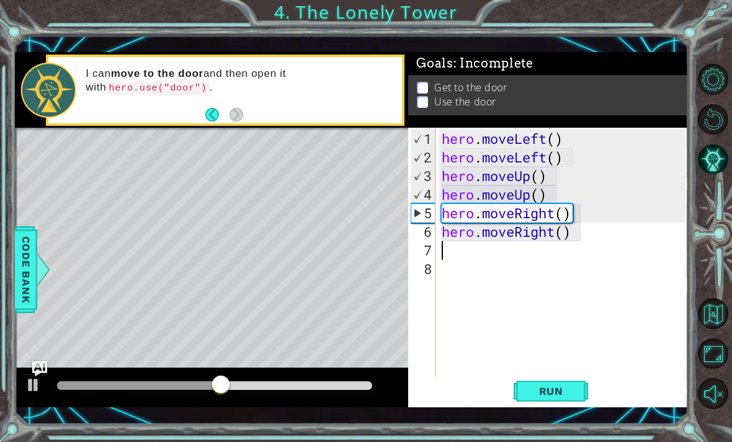
click at [556, 388] on span "Run" at bounding box center [551, 391] width 49 height 12
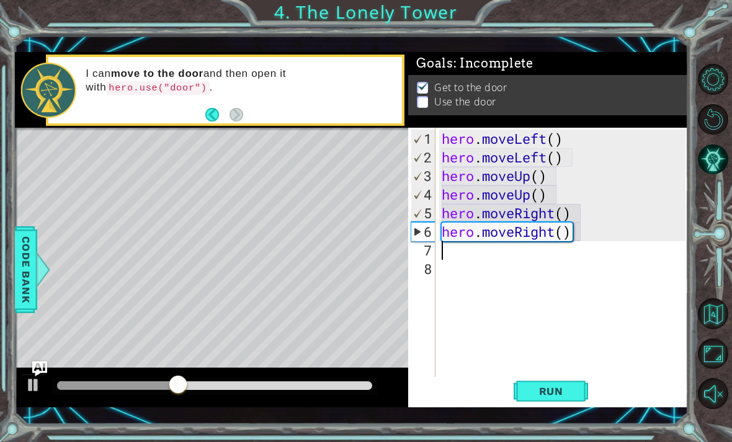
type textarea "h"
click at [554, 392] on span "Run" at bounding box center [551, 391] width 49 height 12
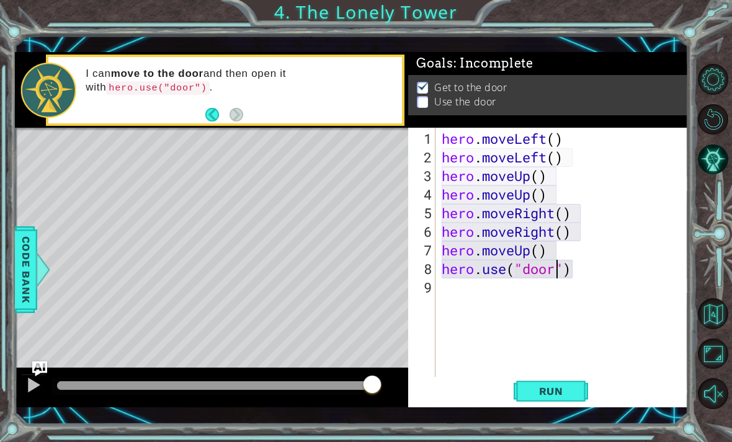
scroll to position [0, 6]
click at [558, 393] on span "Run" at bounding box center [551, 391] width 49 height 12
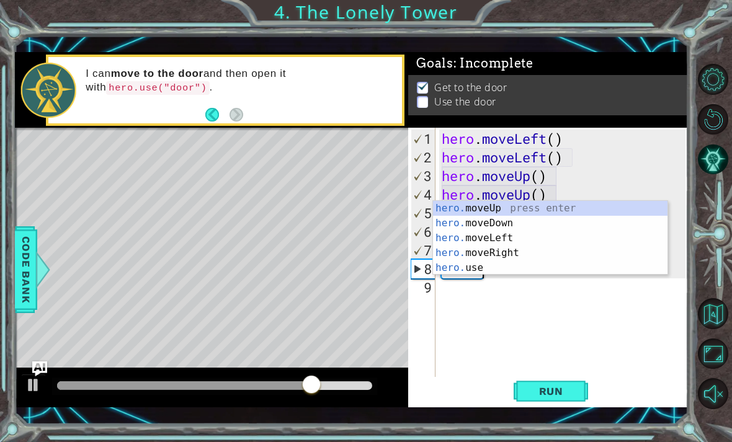
scroll to position [0, 1]
type textarea "he"
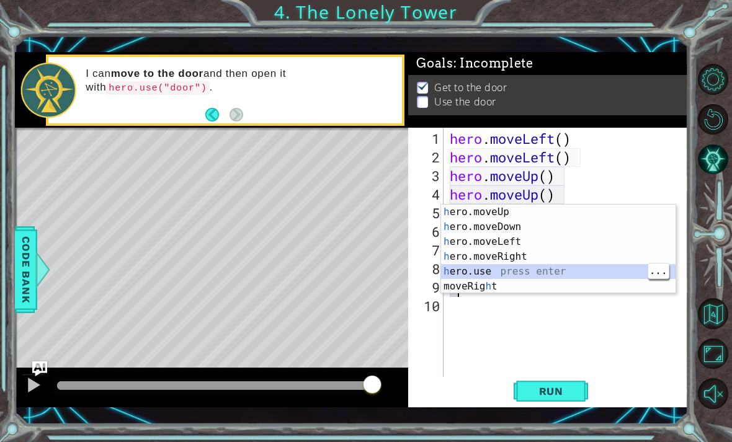
type textarea "h"
click at [545, 389] on span "Run" at bounding box center [551, 391] width 49 height 12
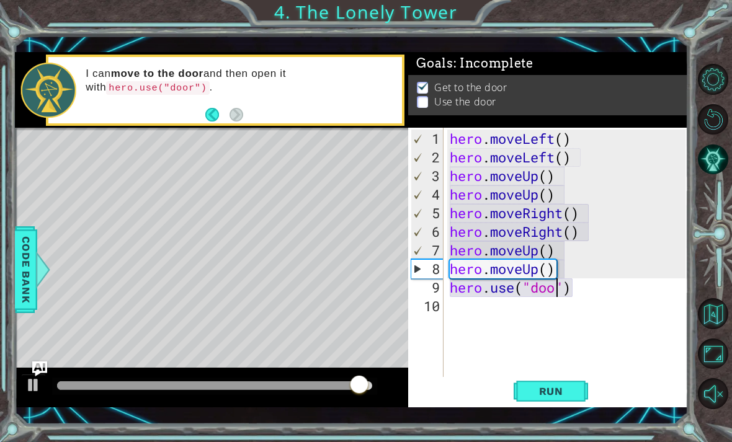
scroll to position [0, 6]
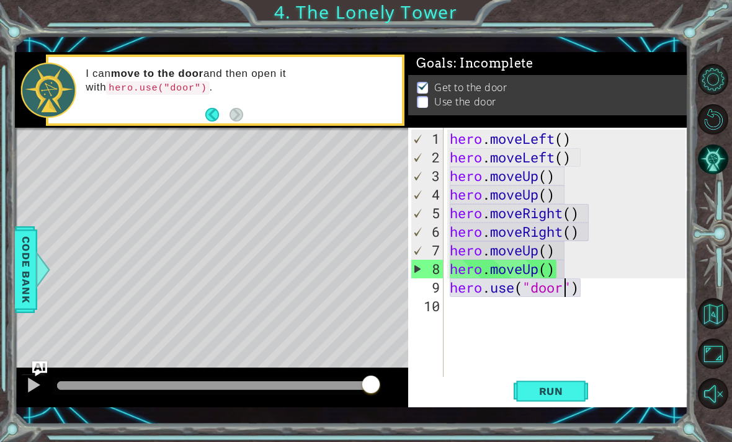
click at [561, 396] on span "Run" at bounding box center [551, 391] width 49 height 12
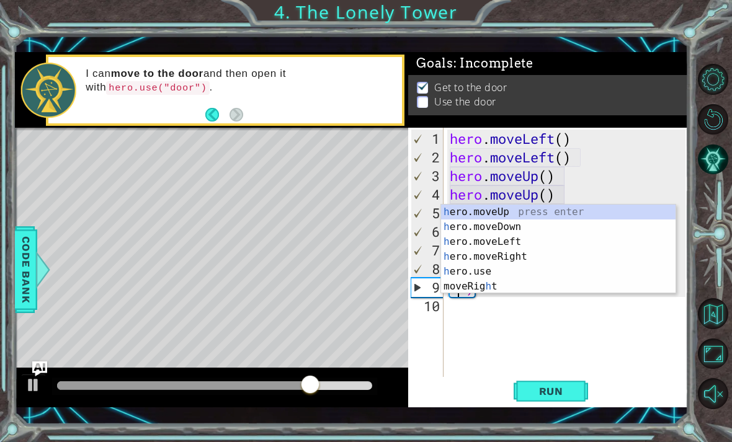
scroll to position [0, 0]
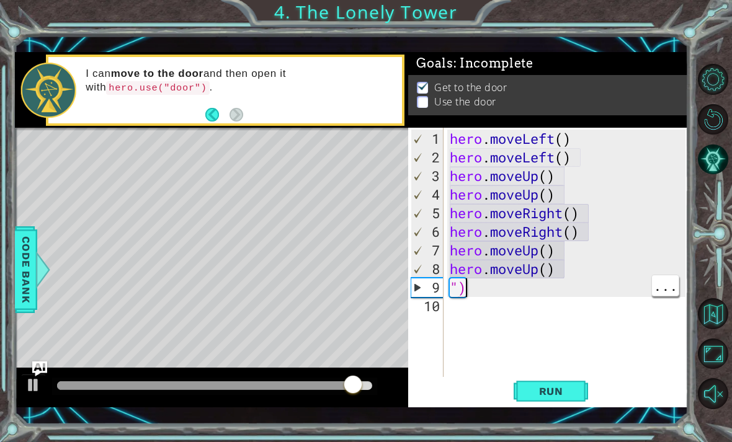
type textarea """
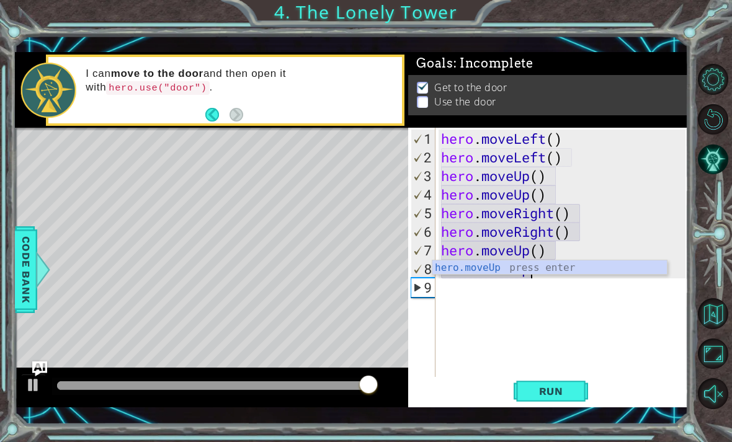
type textarea "hero.moveU"
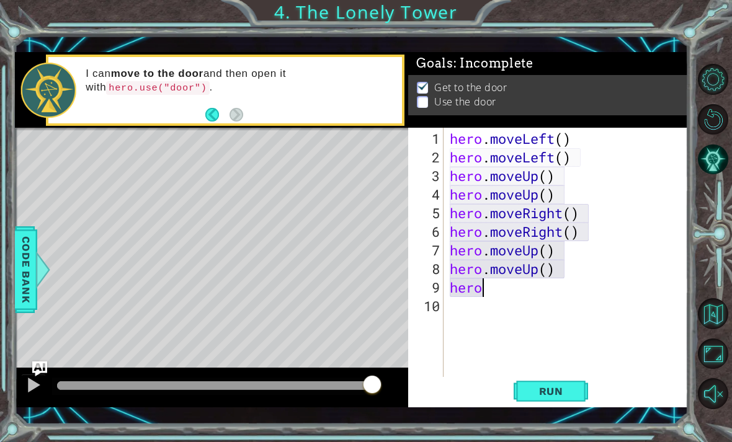
type textarea "her"
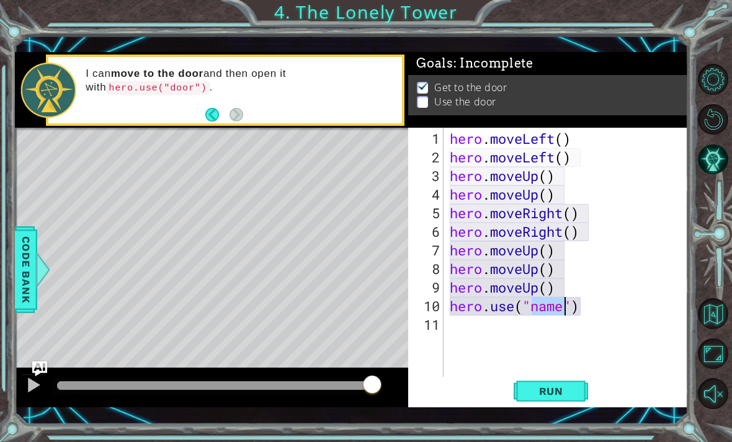
click at [559, 390] on span "Run" at bounding box center [551, 391] width 49 height 12
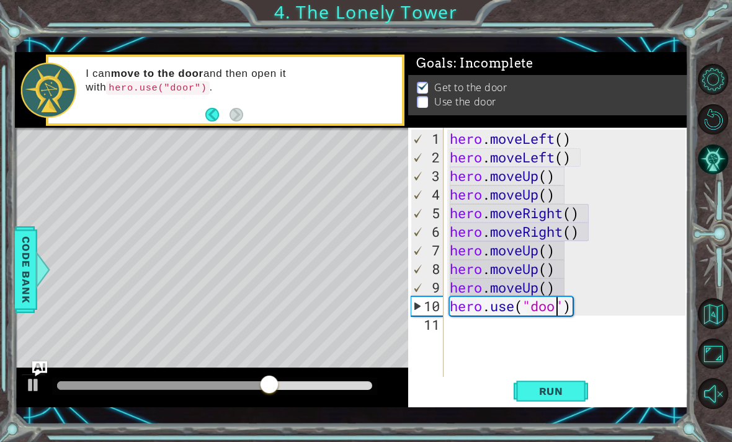
type textarea "hero.use("door")"
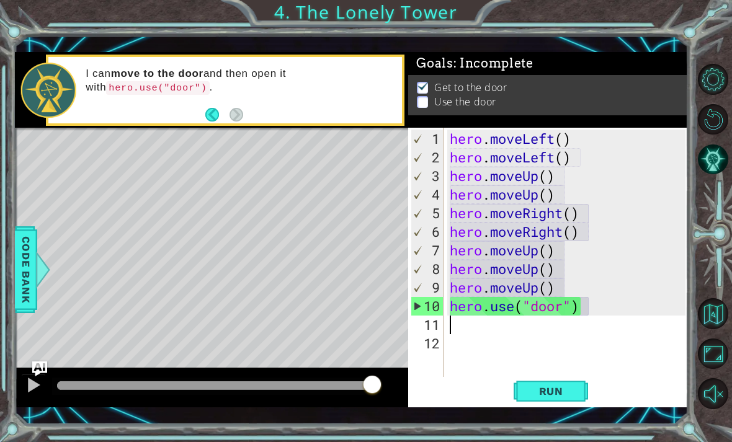
click at [558, 385] on span "Run" at bounding box center [551, 391] width 49 height 12
click at [566, 264] on div "hero . moveLeft ( ) hero . moveLeft ( ) hero . moveUp ( ) hero . moveUp ( ) her…" at bounding box center [569, 279] width 245 height 298
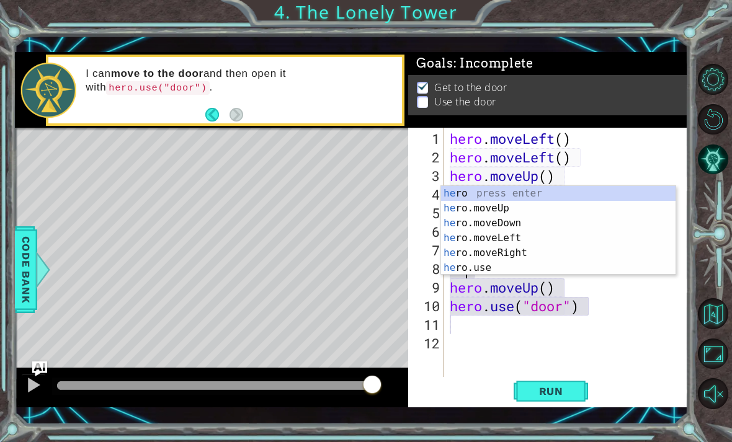
type textarea "h"
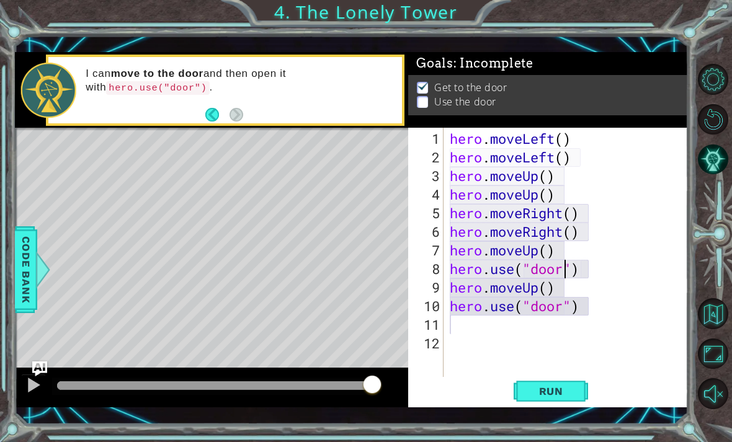
scroll to position [0, 4]
click at [555, 388] on span "Run" at bounding box center [551, 391] width 49 height 12
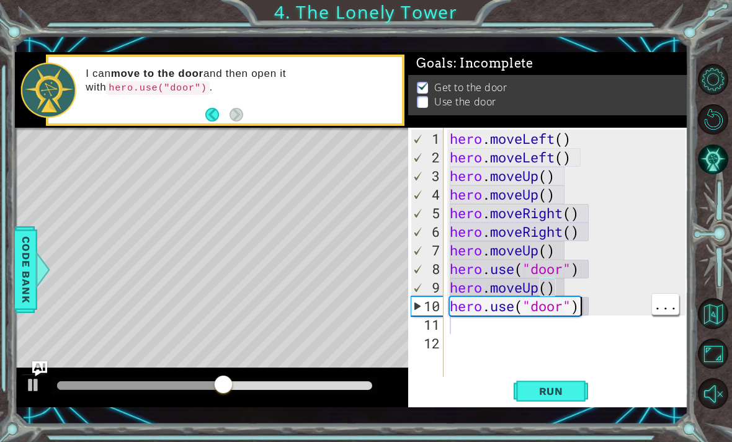
click at [584, 308] on div "hero . moveLeft ( ) hero . moveLeft ( ) hero . moveUp ( ) hero . moveUp ( ) her…" at bounding box center [569, 279] width 245 height 298
click at [588, 310] on div "hero . moveLeft ( ) hero . moveLeft ( ) hero . moveUp ( ) hero . moveUp ( ) her…" at bounding box center [569, 279] width 245 height 298
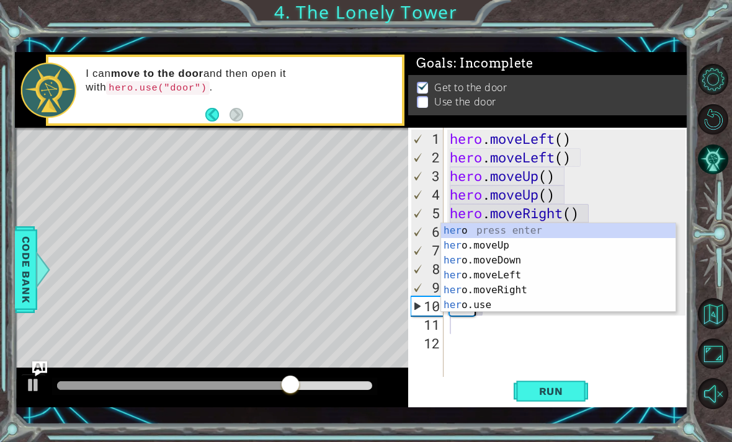
scroll to position [0, 0]
type textarea "h"
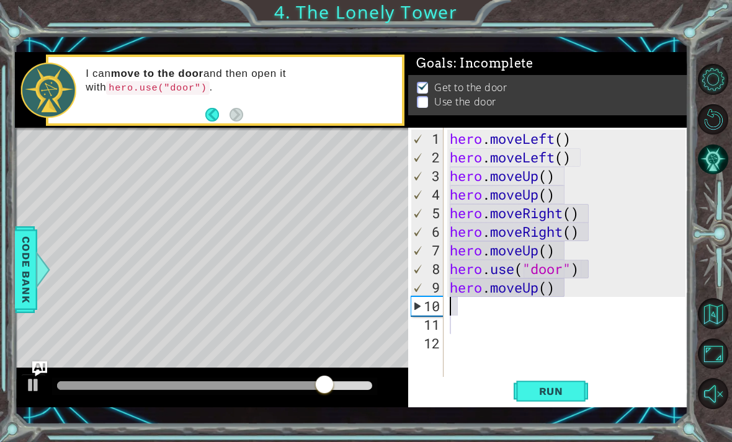
click at [555, 387] on span "Run" at bounding box center [551, 391] width 49 height 12
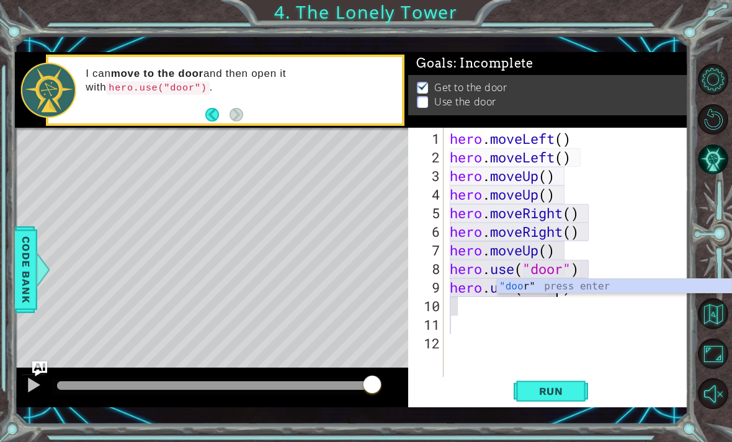
scroll to position [0, 6]
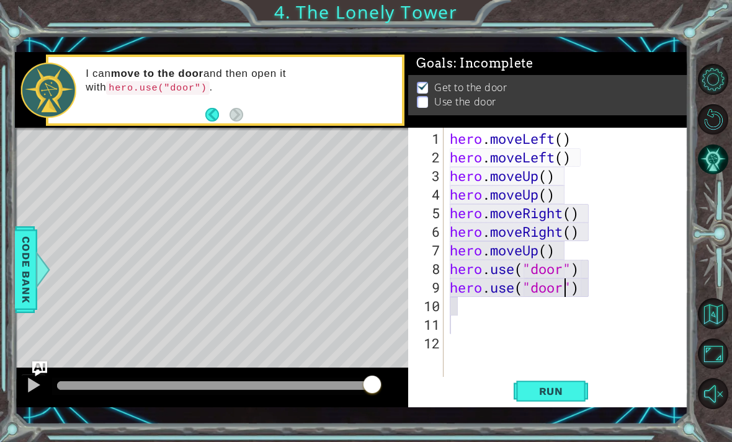
type textarea "hero.use("door")"
click at [555, 397] on span "Run" at bounding box center [551, 391] width 49 height 12
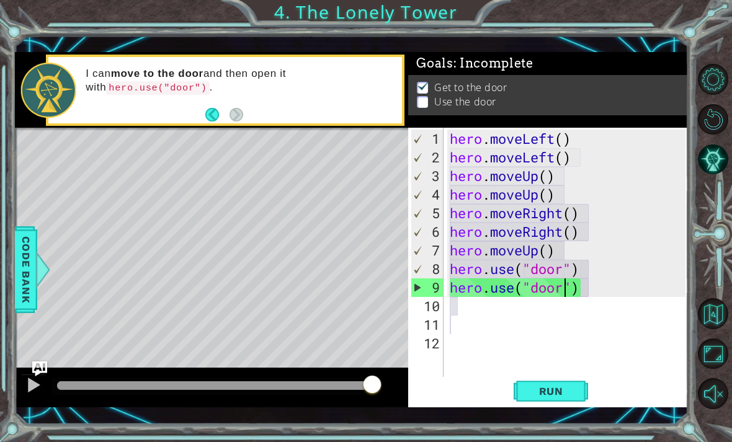
click at [570, 395] on span "Run" at bounding box center [551, 391] width 49 height 12
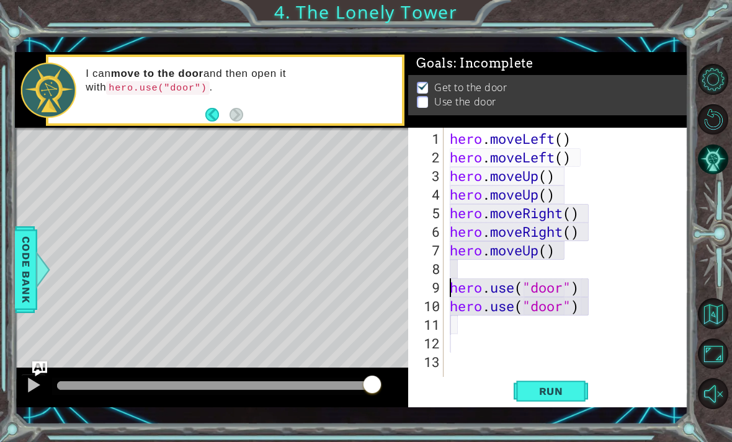
scroll to position [0, 0]
type textarea "h"
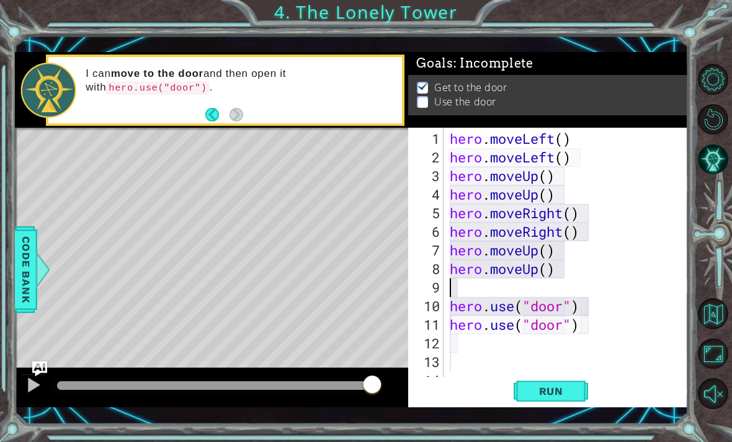
type textarea "hero.moveUp()"
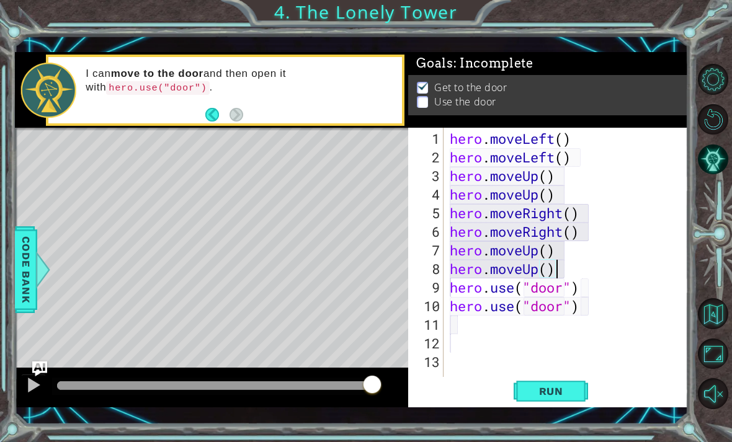
click at [570, 389] on span "Run" at bounding box center [551, 391] width 49 height 12
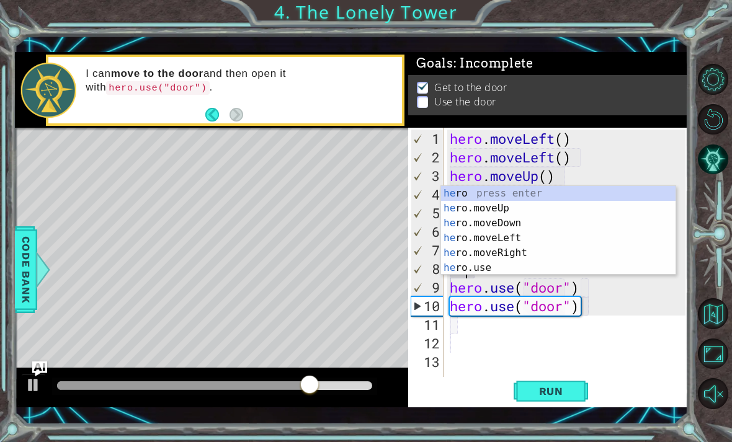
type textarea "h"
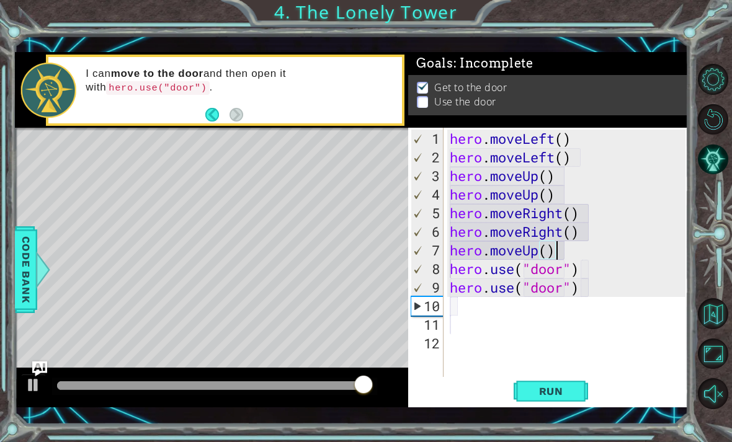
click at [563, 387] on span "Run" at bounding box center [551, 391] width 49 height 12
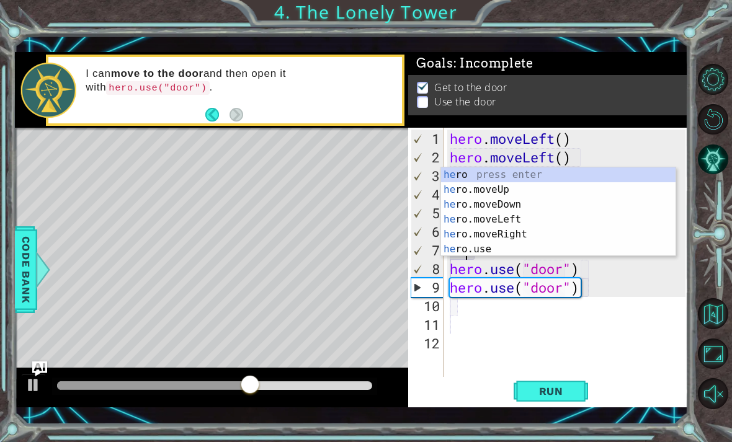
type textarea "h"
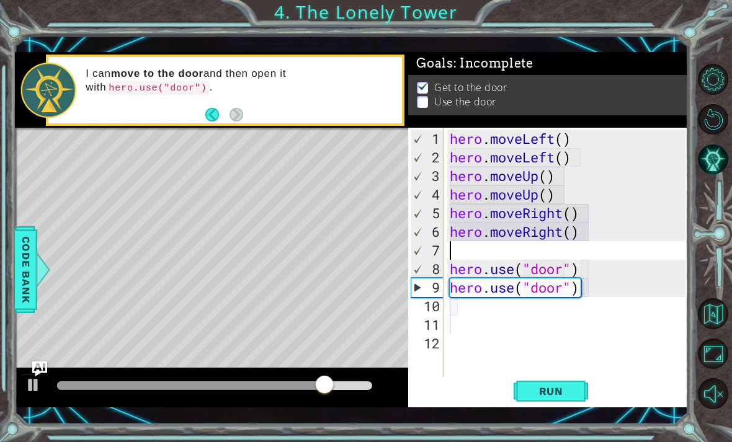
type textarea "hero.moveRight()"
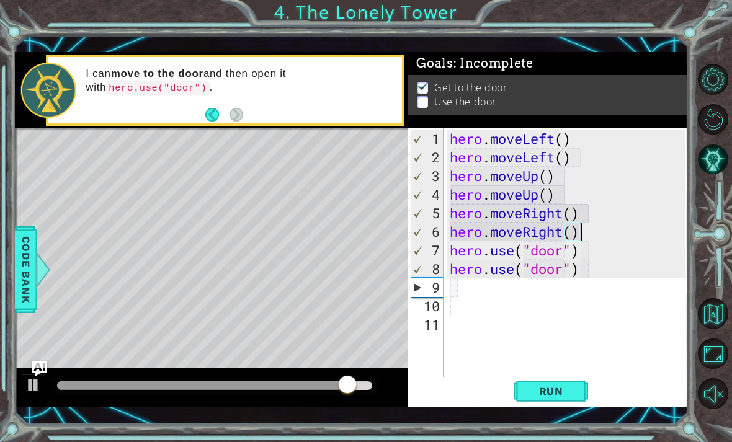
click at [558, 388] on span "Run" at bounding box center [551, 391] width 49 height 12
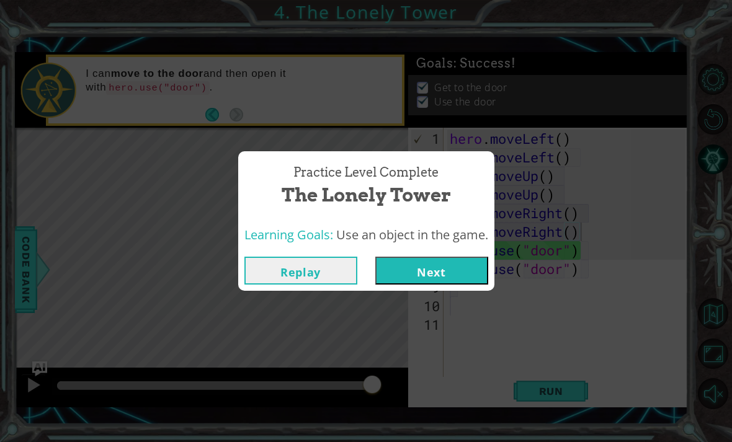
click at [431, 264] on button "Next" at bounding box center [431, 271] width 113 height 28
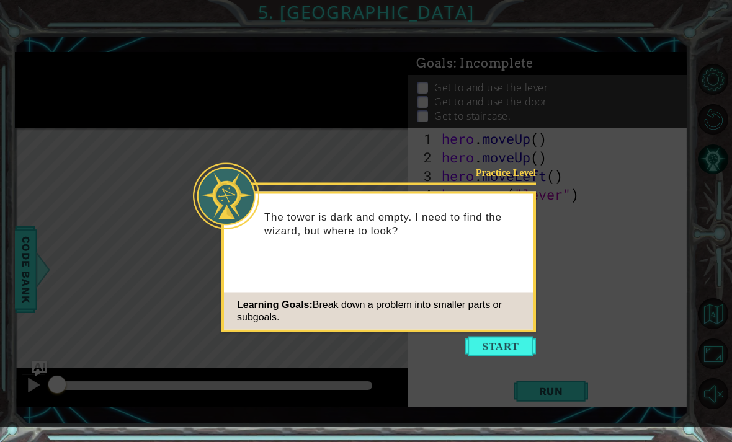
click at [496, 352] on button "Start" at bounding box center [500, 347] width 71 height 20
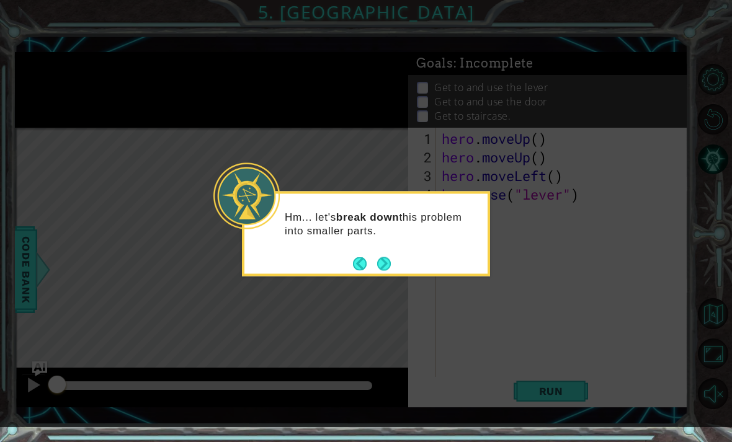
click at [377, 269] on button "Back" at bounding box center [365, 264] width 24 height 14
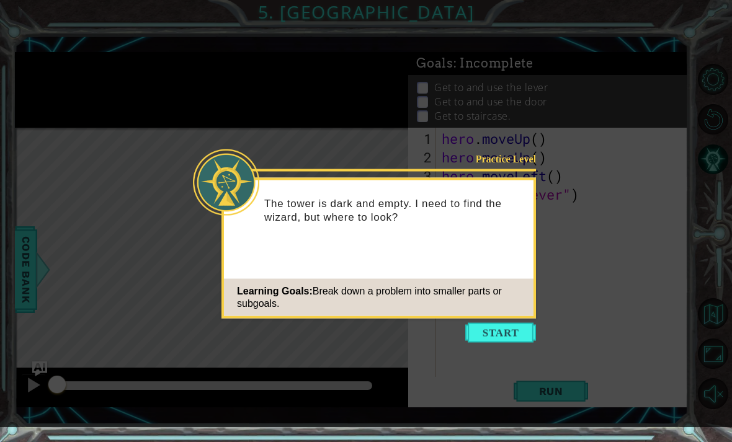
click at [499, 334] on button "Start" at bounding box center [500, 333] width 71 height 20
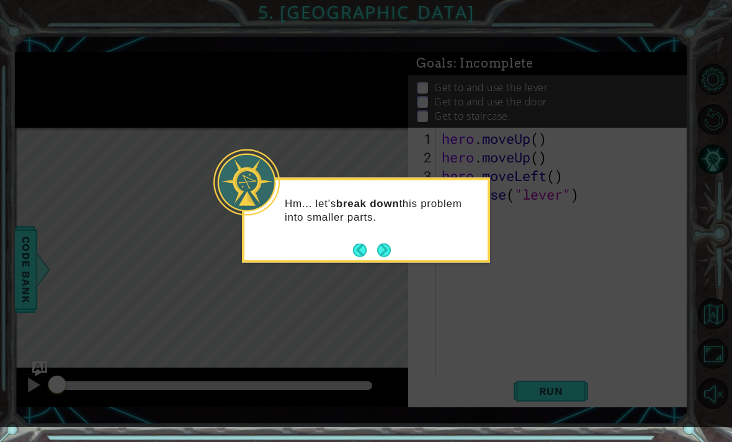
click at [390, 257] on button "Next" at bounding box center [384, 250] width 16 height 16
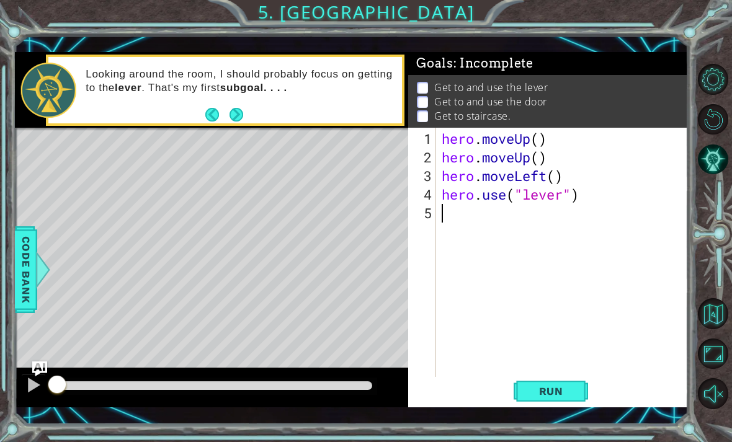
click at [234, 114] on button "Next" at bounding box center [237, 115] width 14 height 14
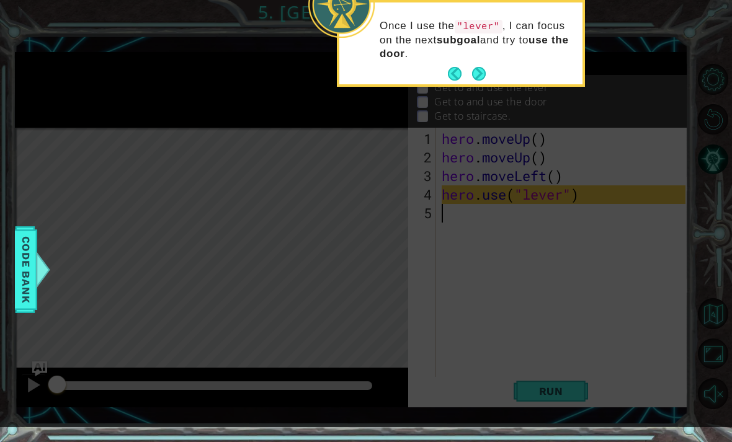
click at [480, 70] on button "Next" at bounding box center [479, 74] width 16 height 16
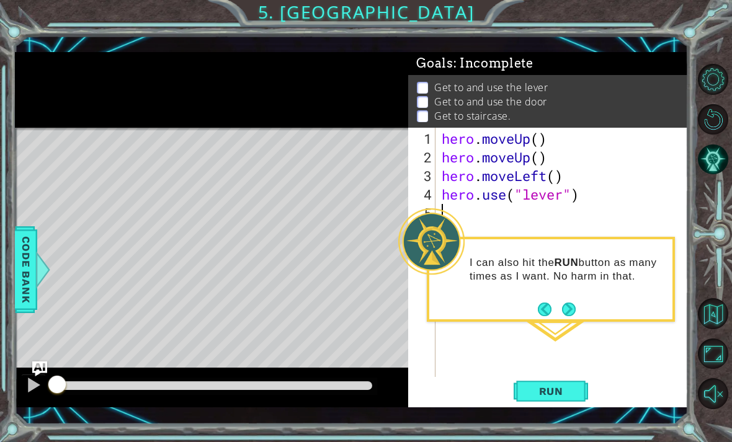
click at [568, 303] on button "Next" at bounding box center [568, 309] width 15 height 15
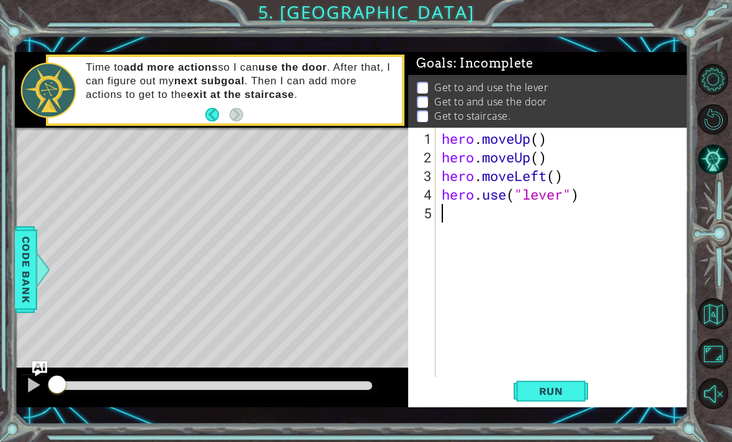
click at [542, 395] on span "Run" at bounding box center [551, 391] width 49 height 12
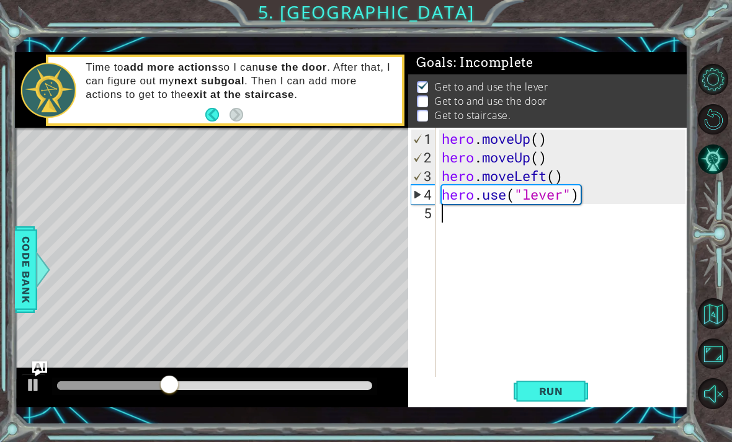
type textarea "h"
click at [551, 396] on span "Run" at bounding box center [551, 391] width 49 height 12
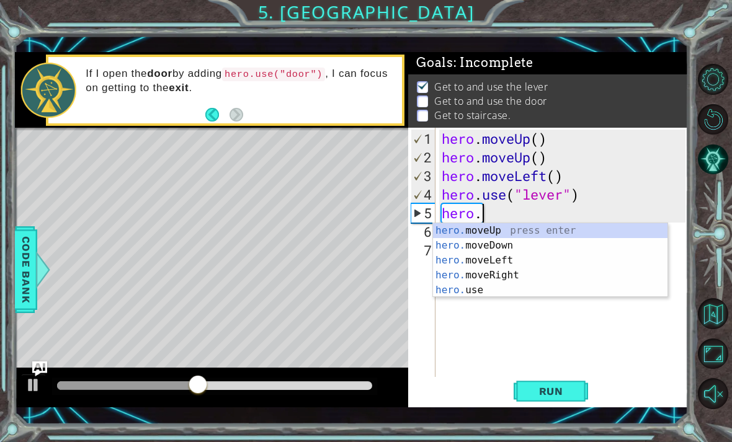
type textarea "hero"
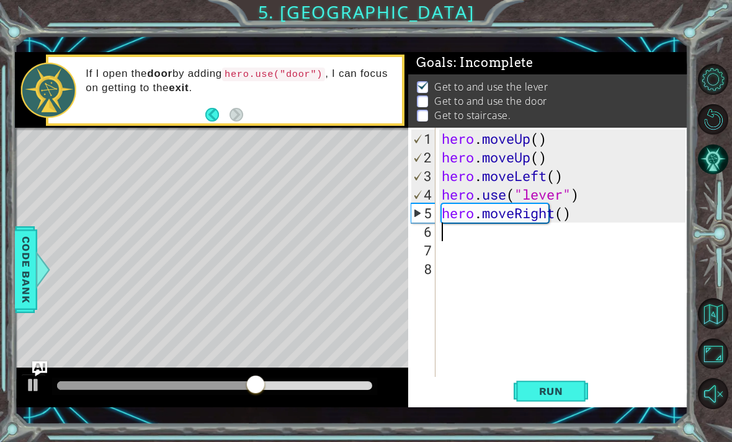
click at [561, 397] on span "Run" at bounding box center [551, 391] width 49 height 12
type textarea "h"
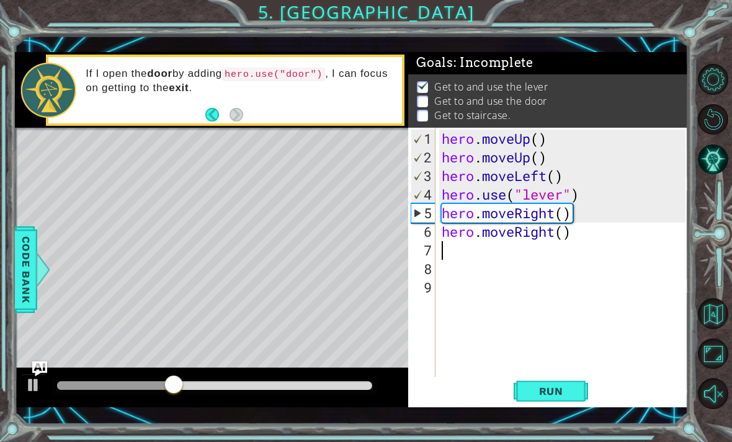
click at [550, 395] on span "Run" at bounding box center [551, 391] width 49 height 12
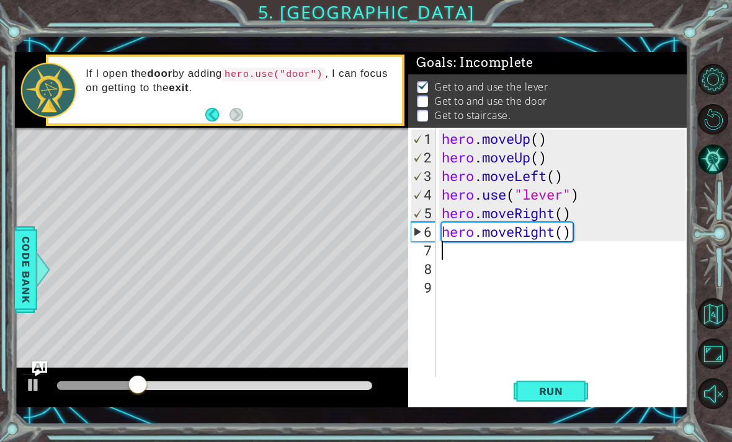
type textarea "h"
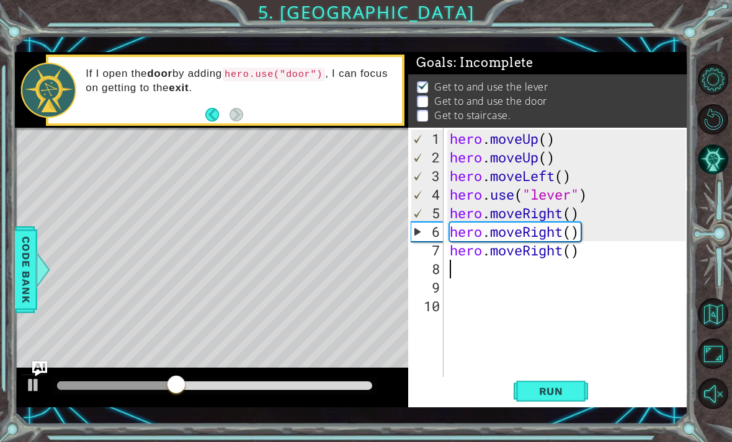
click at [555, 389] on span "Run" at bounding box center [551, 391] width 49 height 12
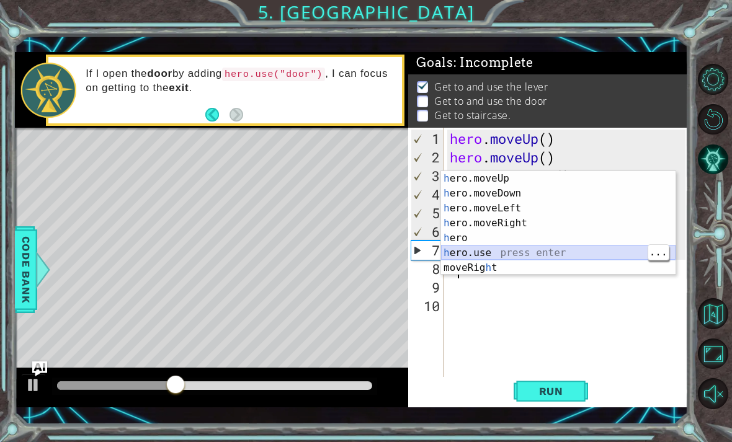
click at [521, 254] on div "h ero.moveUp press enter h ero.moveDown press enter h ero.moveLeft press enter …" at bounding box center [558, 238] width 235 height 134
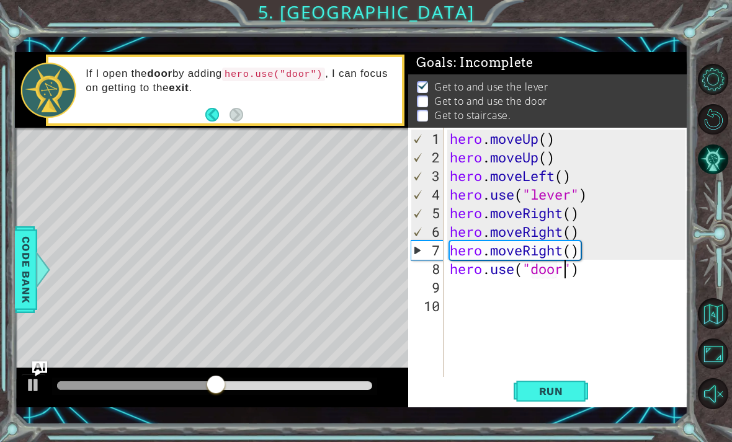
scroll to position [0, 6]
type textarea "hero.use("door")"
click at [560, 394] on span "Run" at bounding box center [551, 391] width 49 height 12
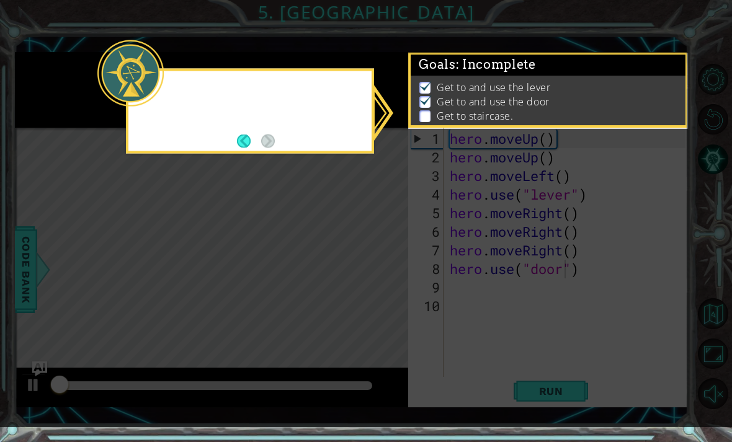
scroll to position [1, 0]
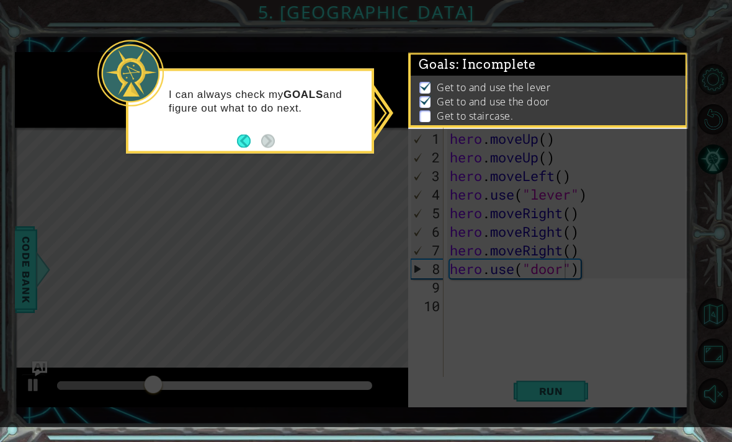
click at [645, 292] on icon at bounding box center [366, 213] width 732 height 427
click at [429, 114] on p at bounding box center [424, 116] width 11 height 12
click at [645, 273] on icon at bounding box center [366, 213] width 732 height 427
click at [512, 309] on icon at bounding box center [366, 213] width 732 height 427
click at [249, 140] on button "Back" at bounding box center [249, 141] width 24 height 14
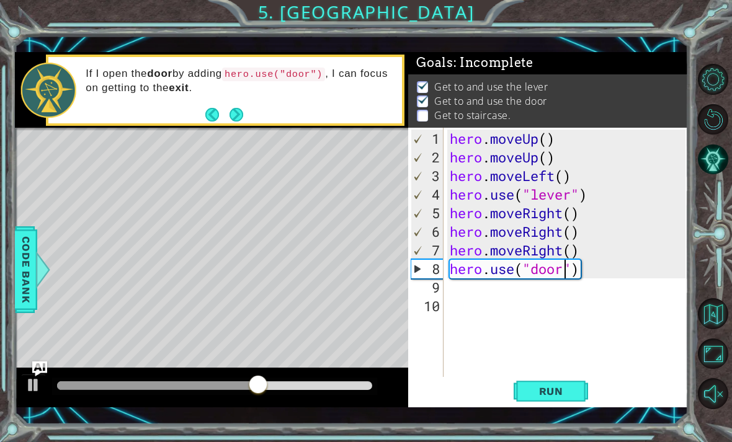
click at [555, 392] on span "Run" at bounding box center [551, 391] width 49 height 12
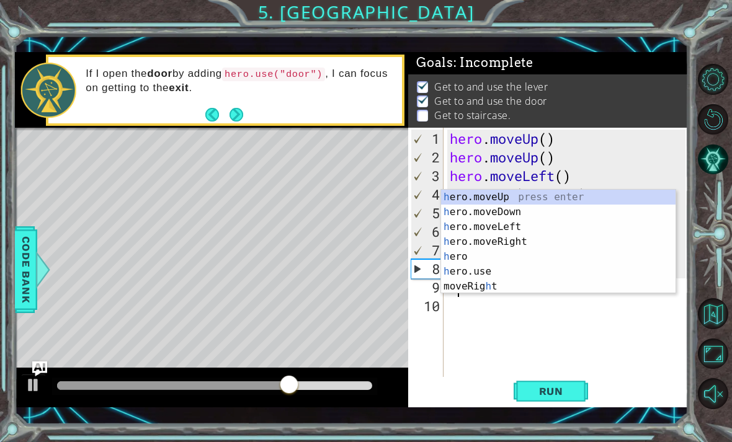
type textarea "he"
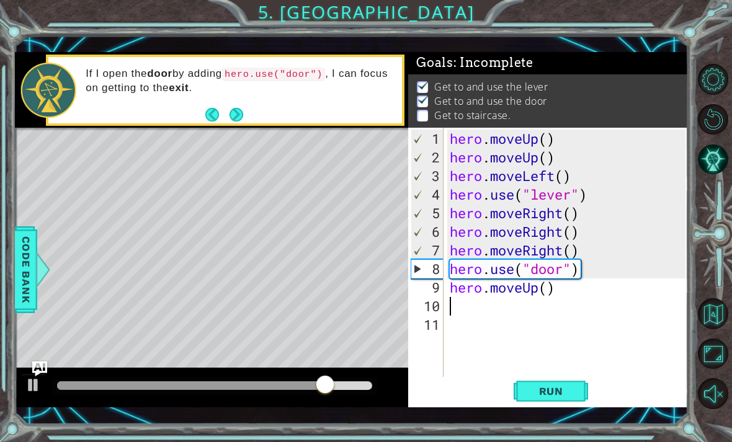
click at [557, 394] on span "Run" at bounding box center [551, 391] width 49 height 12
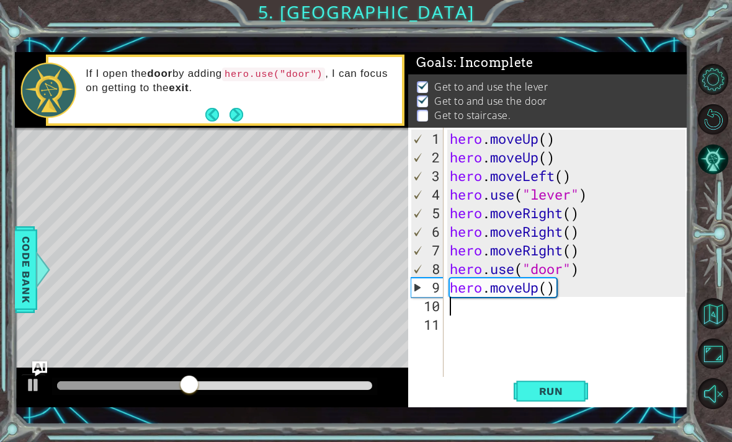
type textarea "h"
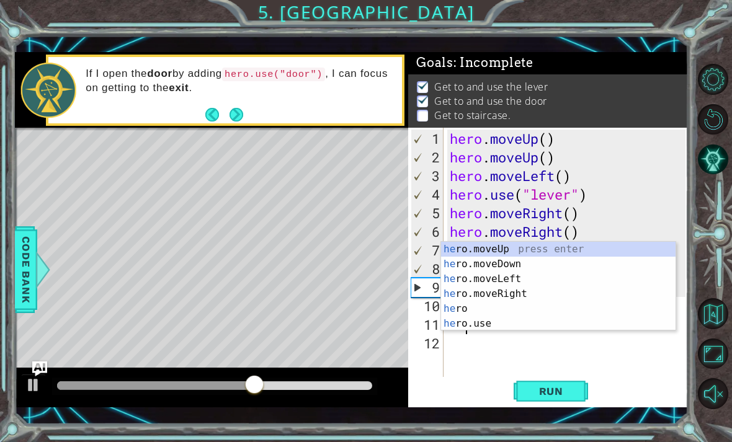
scroll to position [0, 1]
type textarea "hero"
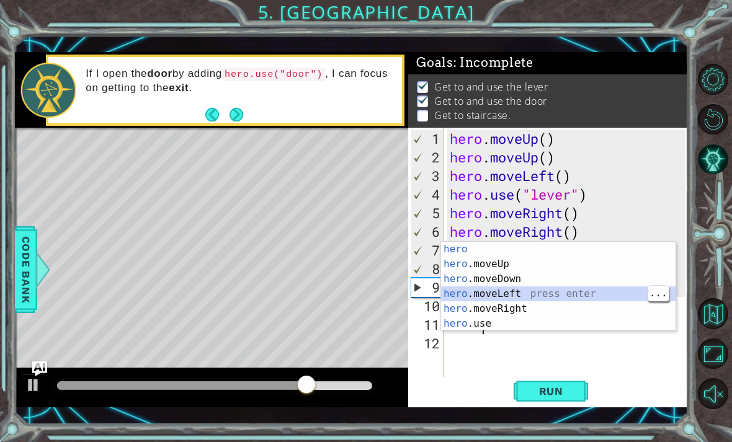
scroll to position [0, 0]
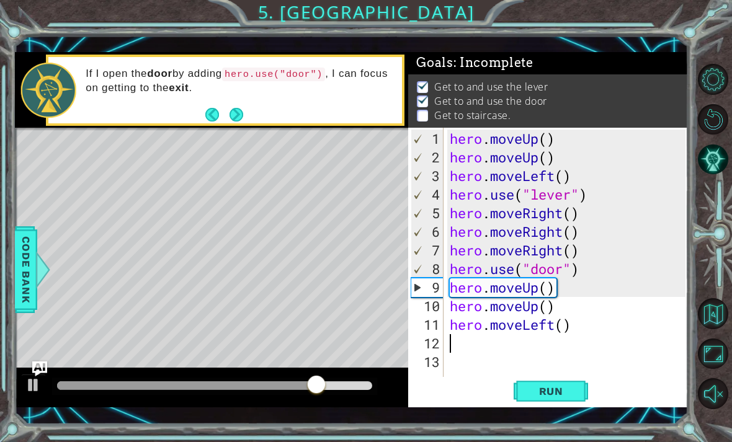
click at [552, 393] on span "Run" at bounding box center [551, 391] width 49 height 12
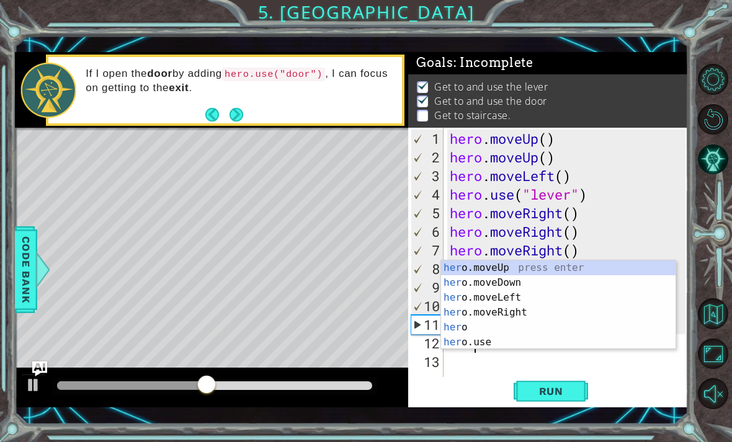
scroll to position [0, 1]
type textarea "hero"
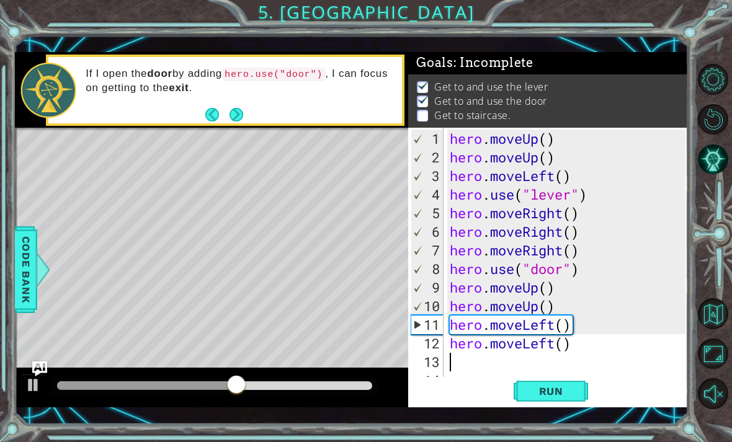
scroll to position [0, 0]
click at [542, 400] on button "Run" at bounding box center [551, 391] width 74 height 28
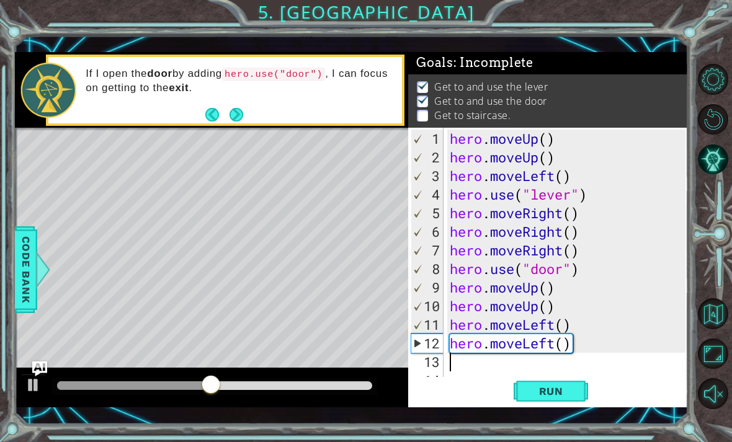
type textarea "h"
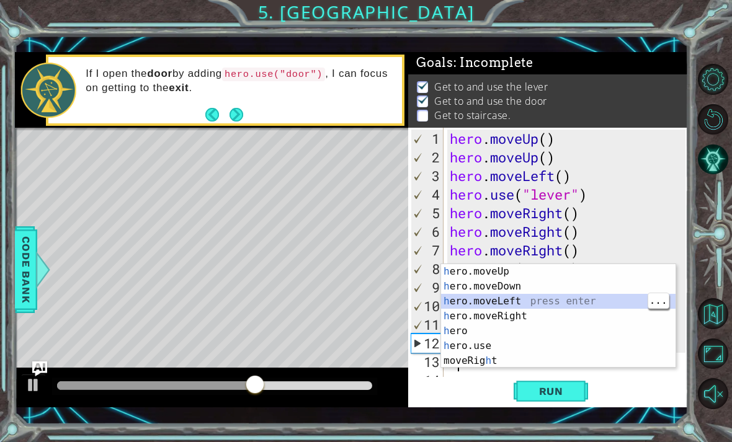
scroll to position [19, 0]
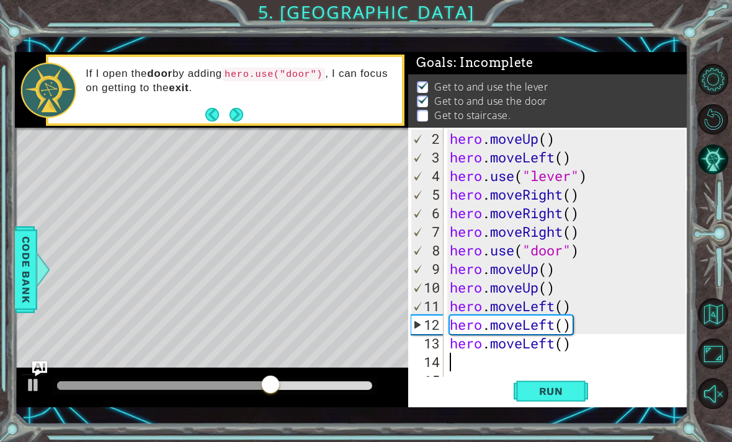
click at [555, 392] on span "Run" at bounding box center [551, 391] width 49 height 12
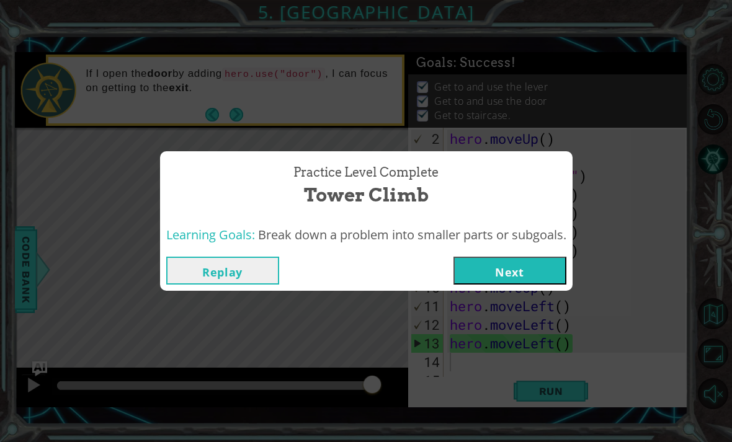
click at [494, 271] on button "Next" at bounding box center [510, 271] width 113 height 28
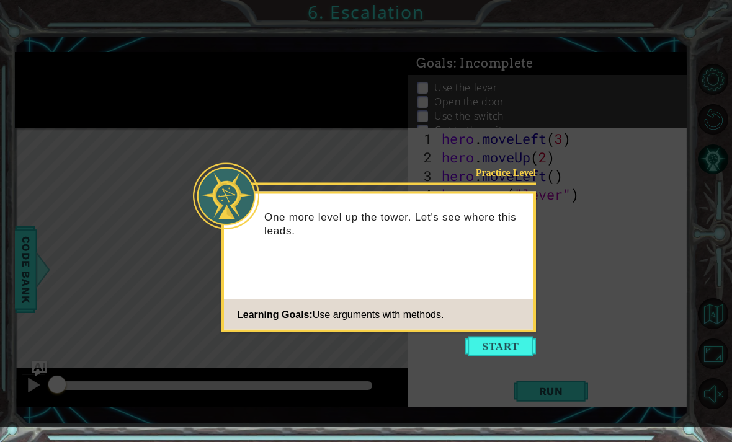
click at [504, 348] on button "Start" at bounding box center [500, 347] width 71 height 20
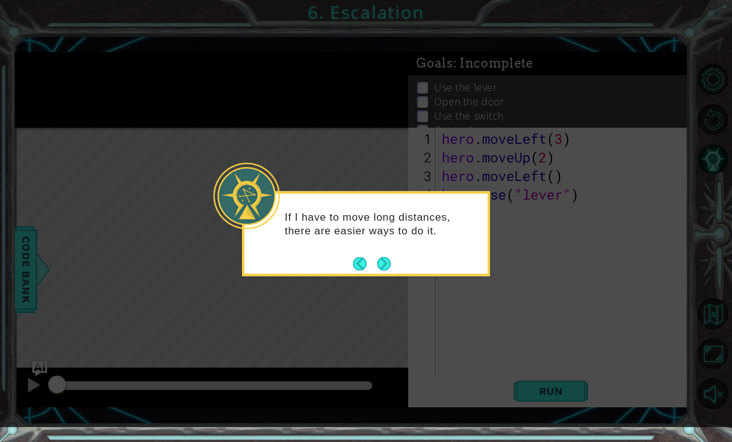
click at [383, 269] on button "Next" at bounding box center [384, 263] width 19 height 19
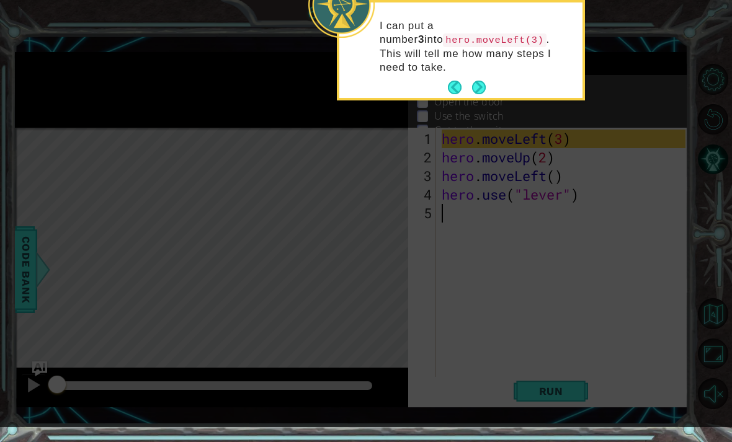
click at [486, 79] on button "Next" at bounding box center [479, 88] width 19 height 19
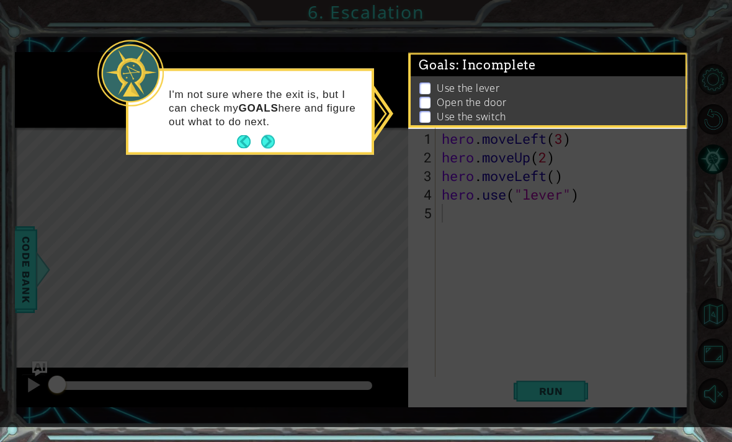
click at [272, 140] on button "Next" at bounding box center [268, 142] width 19 height 19
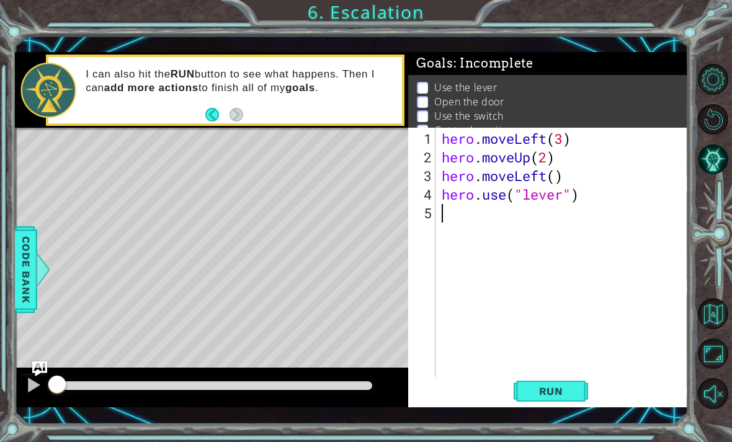
click at [538, 396] on span "Run" at bounding box center [551, 391] width 49 height 12
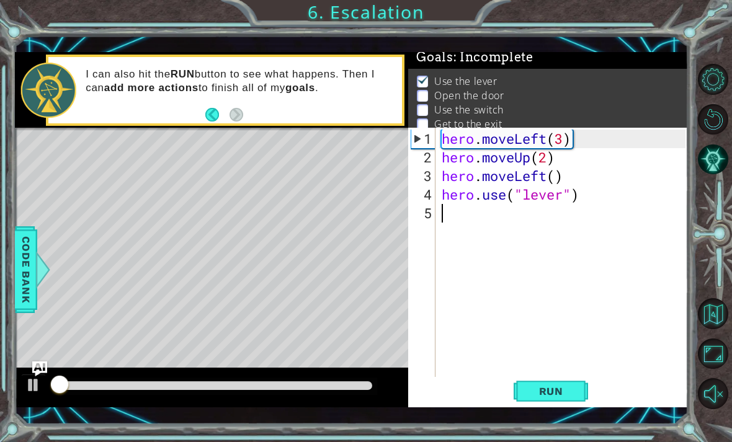
scroll to position [8, 0]
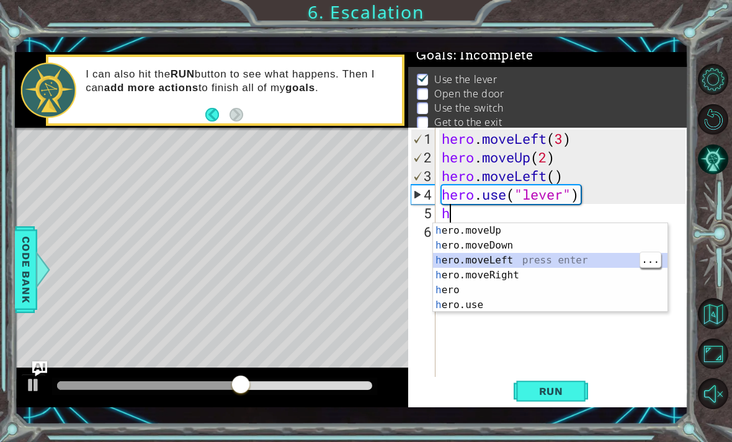
type textarea "hero.moveLeft(1)"
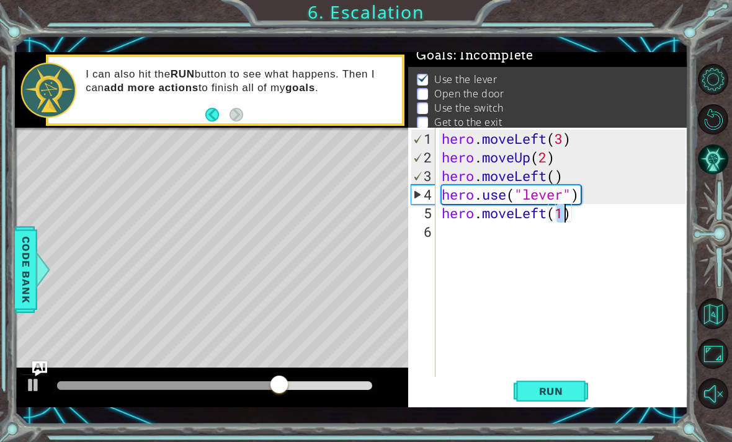
click at [549, 382] on button "Run" at bounding box center [551, 391] width 74 height 28
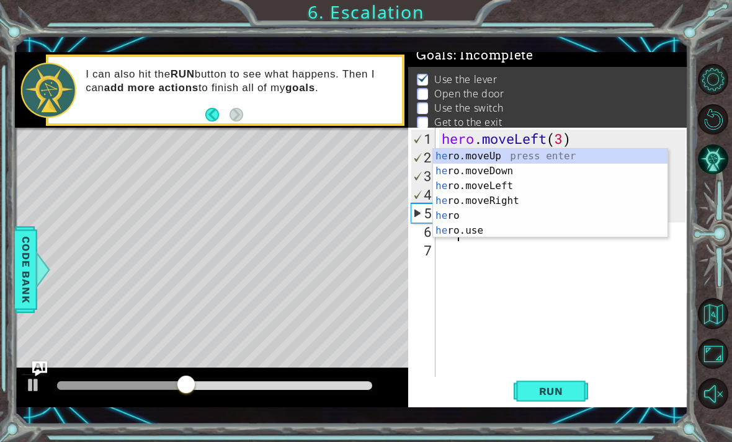
scroll to position [0, 1]
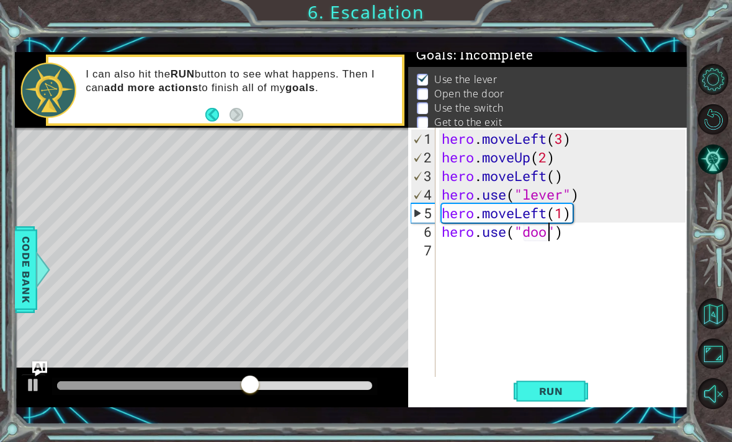
type textarea "hero.use("door")"
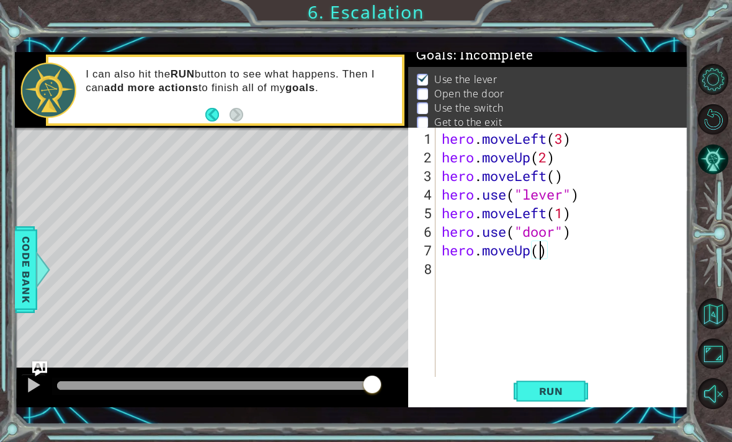
scroll to position [0, 4]
type textarea "hero.moveUp(2)"
click at [550, 389] on span "Run" at bounding box center [551, 391] width 49 height 12
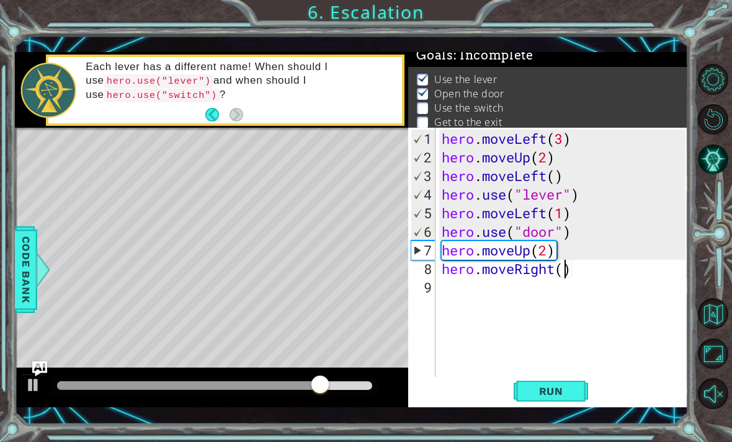
scroll to position [0, 6]
type textarea "hero.moveRight(3)"
click at [542, 386] on span "Run" at bounding box center [551, 391] width 49 height 12
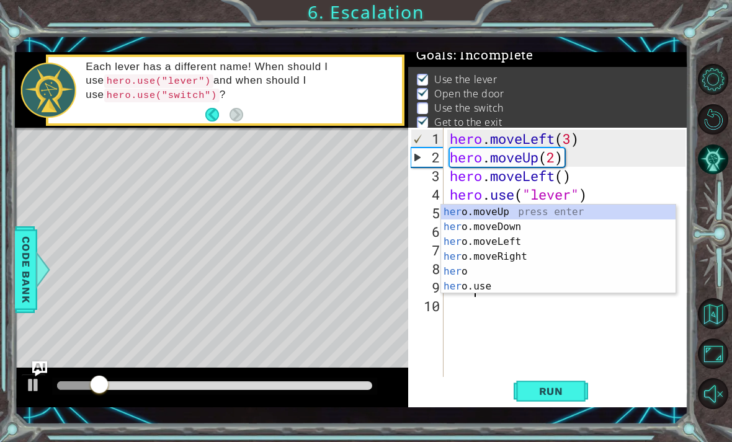
scroll to position [0, 1]
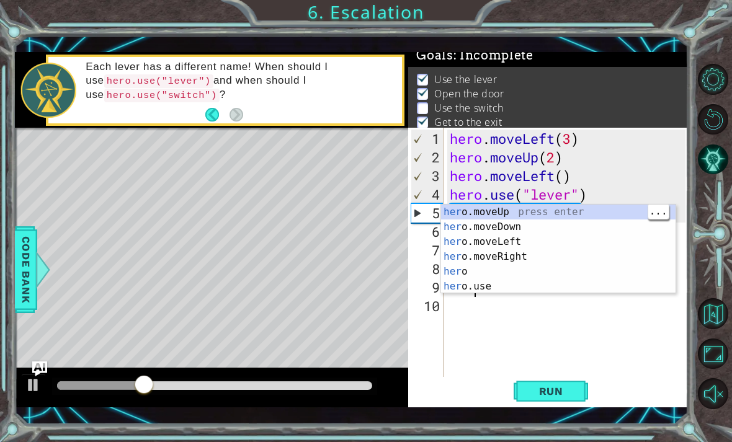
type textarea "hero.moveUp(1)"
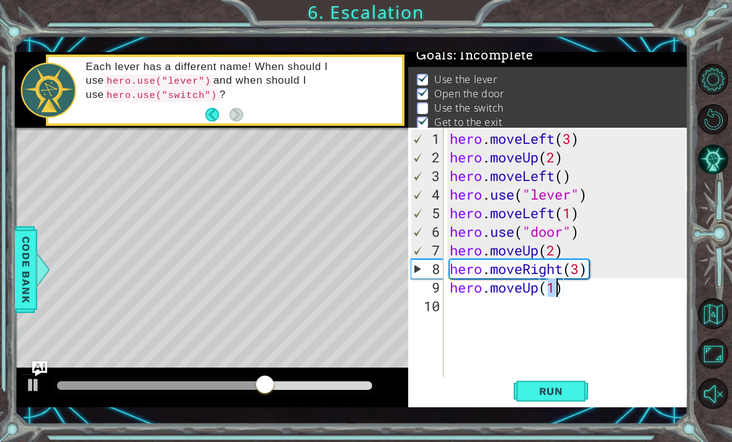
scroll to position [0, 0]
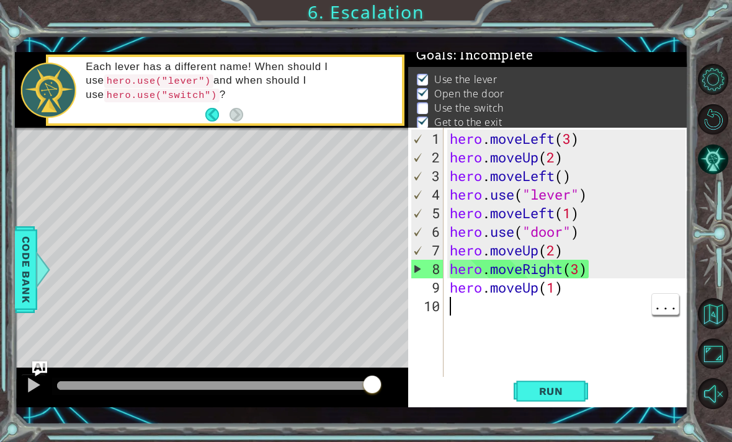
click at [555, 388] on span "Run" at bounding box center [551, 391] width 49 height 12
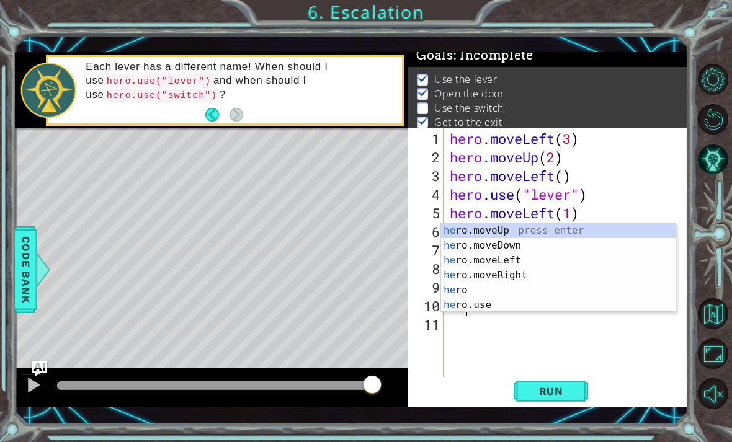
scroll to position [0, 1]
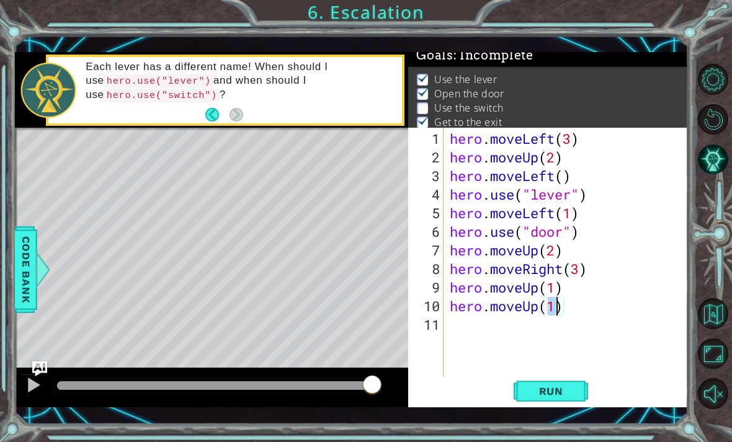
click at [537, 396] on span "Run" at bounding box center [551, 391] width 49 height 12
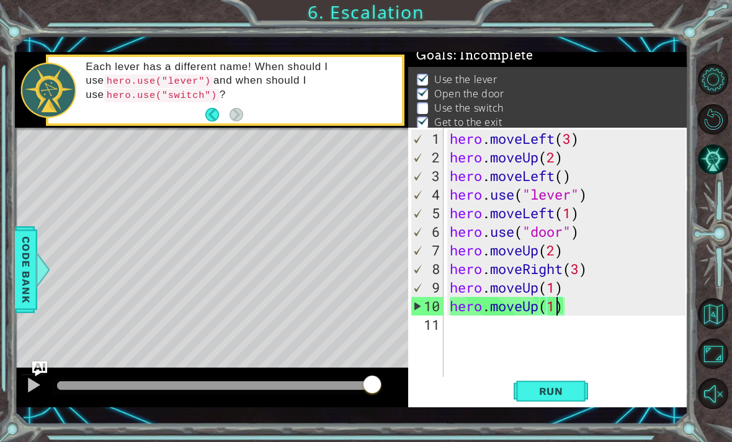
type textarea "hero.moveUp(1\)"
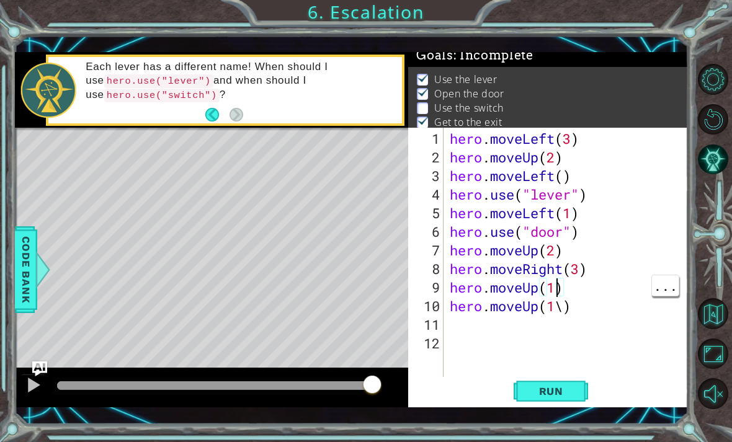
click at [575, 293] on div "hero . moveLeft ( 3 ) hero . moveUp ( 2 ) hero . moveLeft ( ) hero . use ( "lev…" at bounding box center [569, 279] width 245 height 298
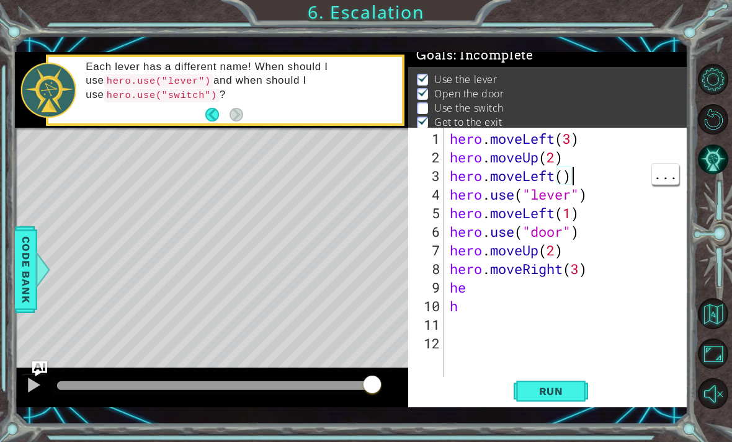
click at [555, 385] on span "Run" at bounding box center [551, 391] width 49 height 12
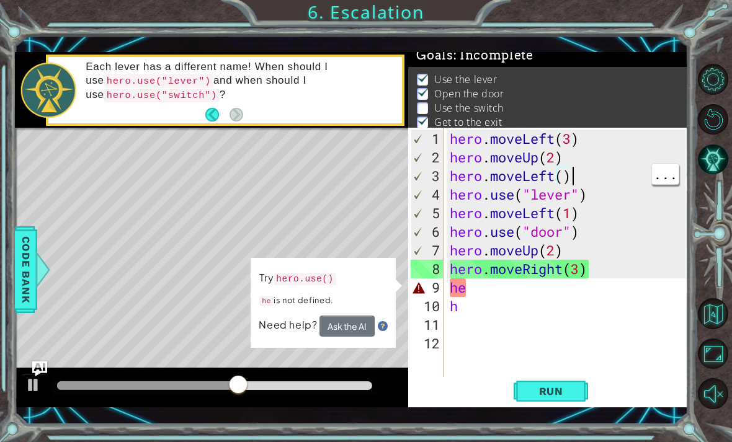
click at [581, 273] on div "hero . moveLeft ( 3 ) hero . moveUp ( 2 ) hero . moveLeft ( ) hero . use ( "lev…" at bounding box center [569, 279] width 245 height 298
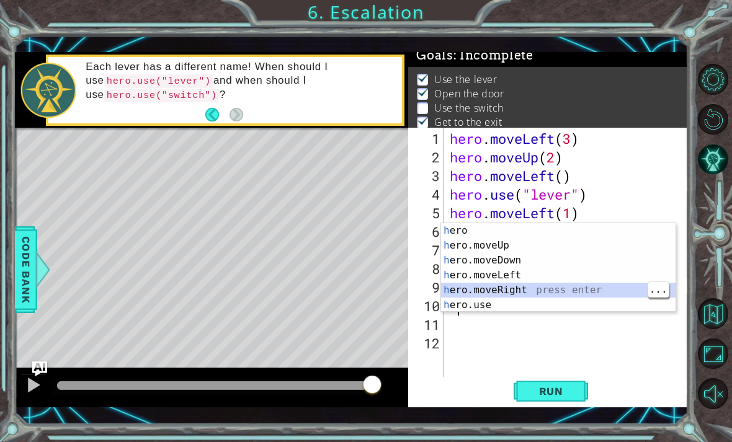
type textarea "hero.moveRight(1)"
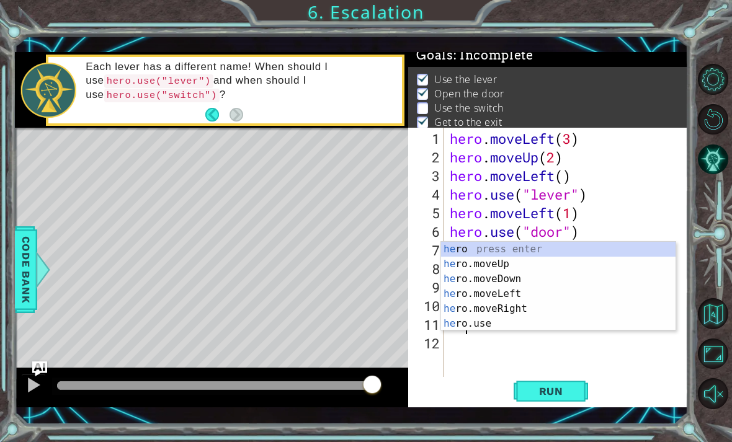
scroll to position [0, 1]
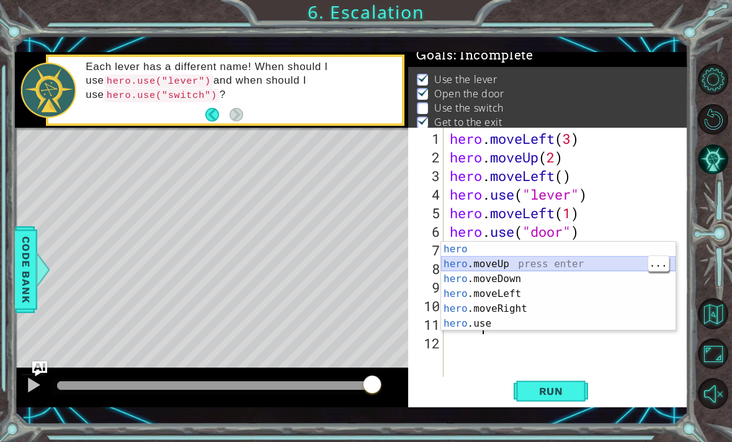
click at [543, 259] on div "hero press enter hero .moveUp press enter hero .moveDown press enter hero .move…" at bounding box center [558, 301] width 235 height 119
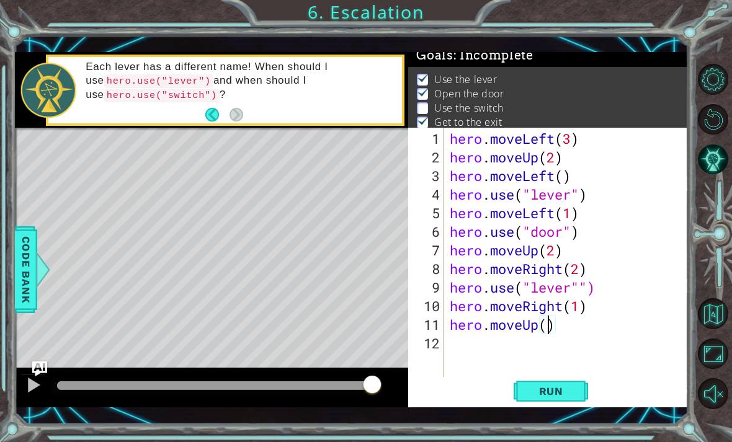
scroll to position [0, 4]
click at [548, 391] on span "Run" at bounding box center [551, 391] width 49 height 12
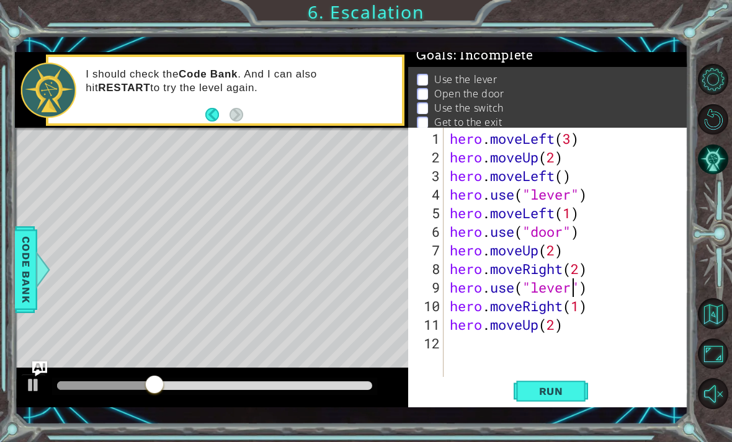
click at [550, 394] on span "Run" at bounding box center [551, 391] width 49 height 12
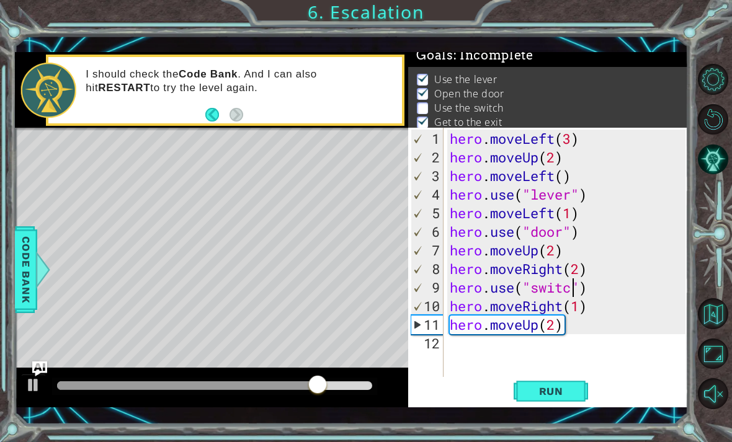
scroll to position [0, 6]
type textarea "hero.use("switch")"
click at [550, 385] on span "Run" at bounding box center [551, 391] width 49 height 12
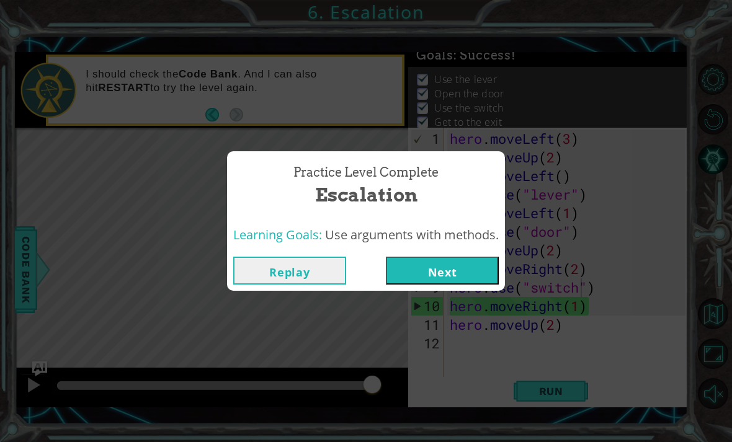
click at [440, 267] on button "Next" at bounding box center [442, 271] width 113 height 28
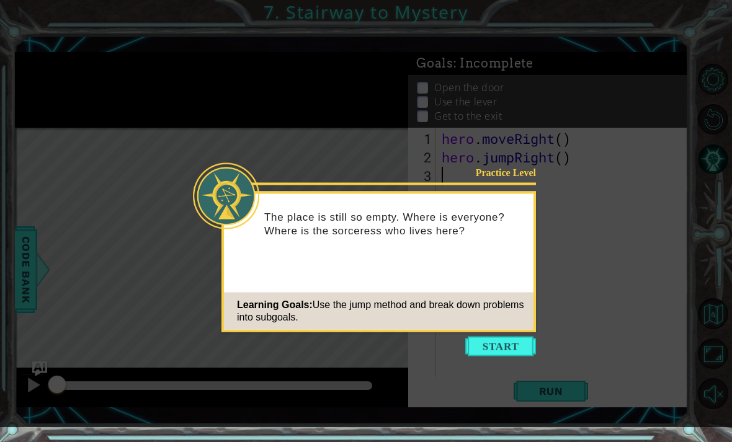
click at [491, 342] on button "Start" at bounding box center [500, 347] width 71 height 20
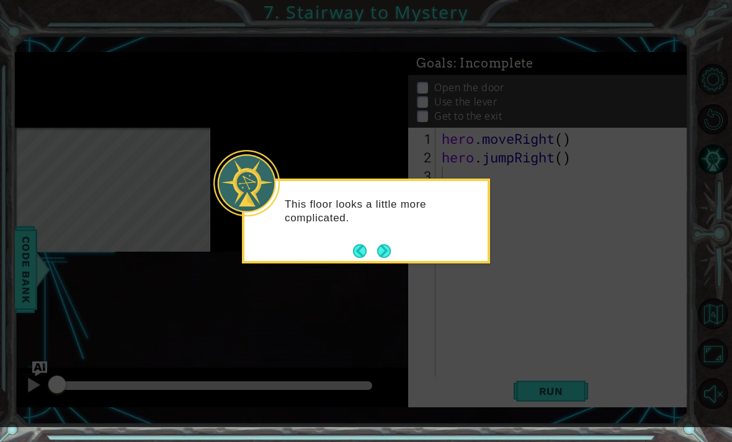
click at [392, 252] on button "Next" at bounding box center [383, 251] width 20 height 20
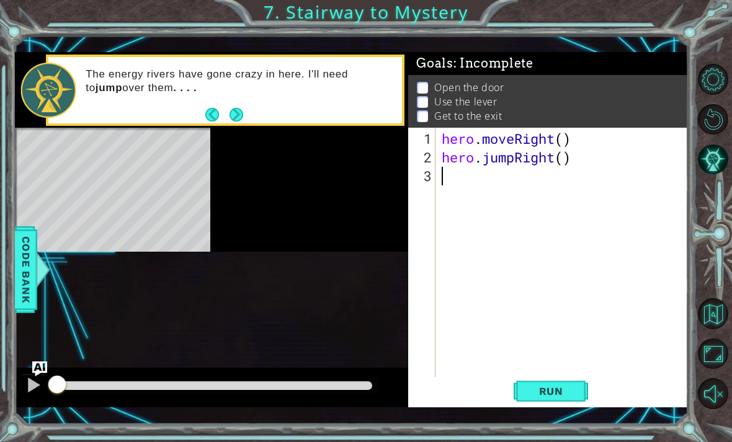
click at [563, 383] on button "Run" at bounding box center [551, 391] width 74 height 28
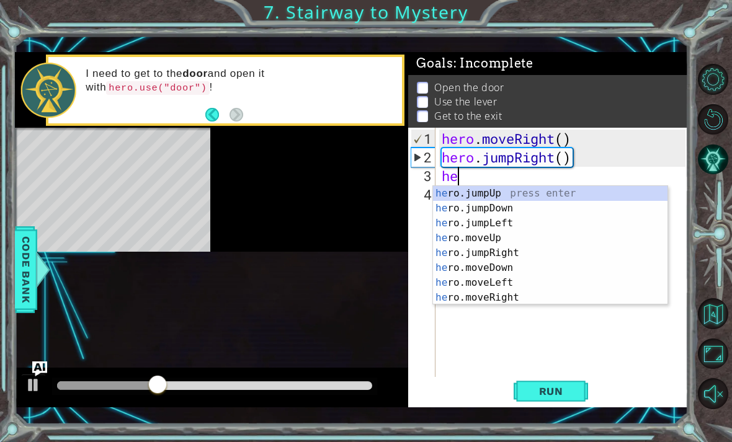
scroll to position [0, 1]
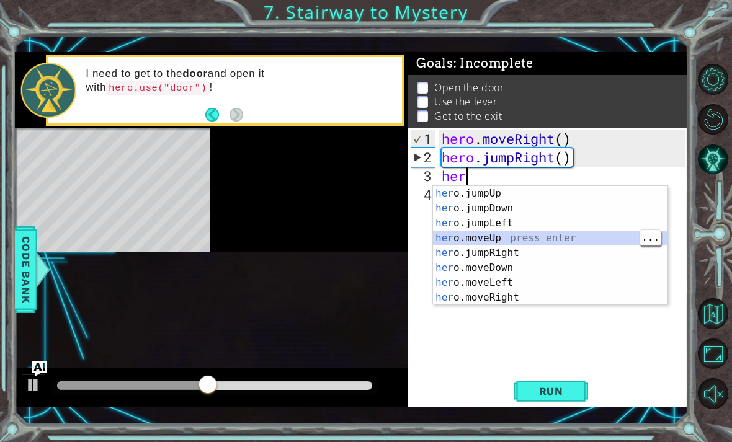
type textarea "hero.moveUp(1)"
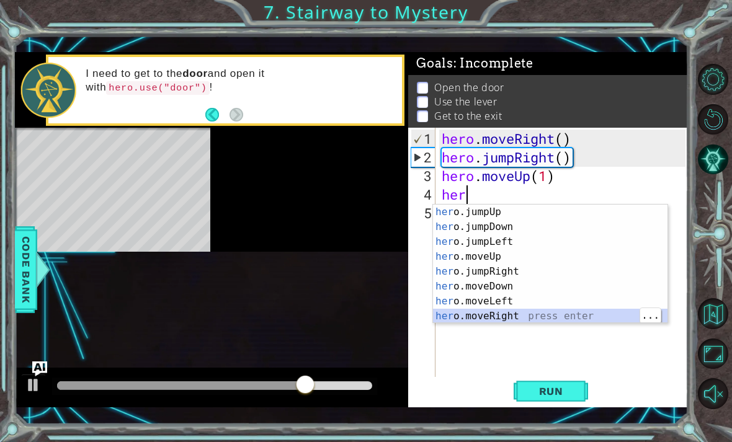
type textarea "hero.moveRight(1)"
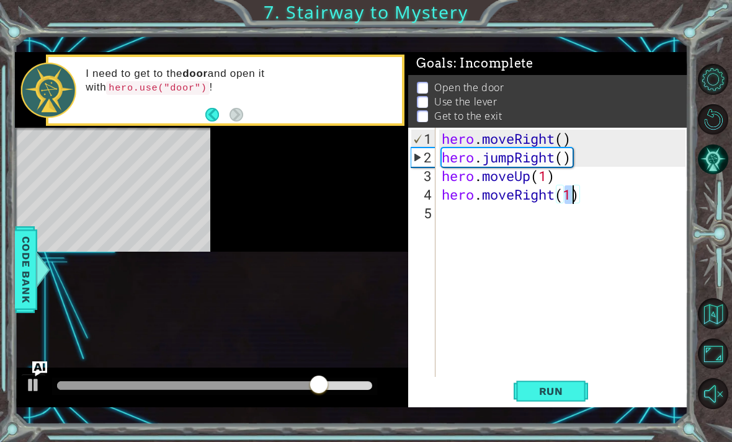
click at [551, 387] on span "Run" at bounding box center [551, 391] width 49 height 12
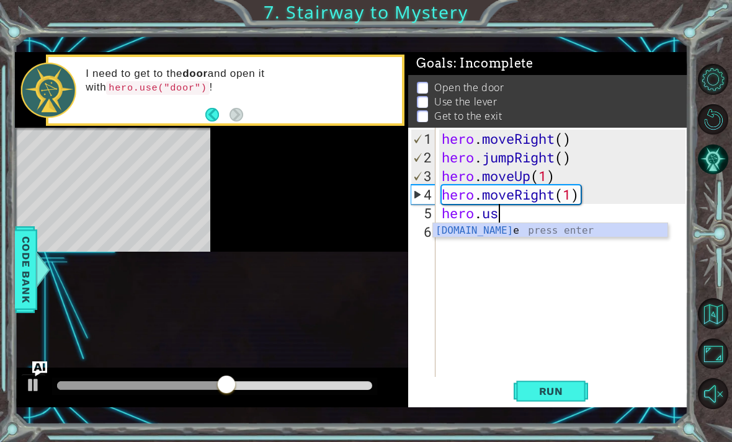
scroll to position [0, 2]
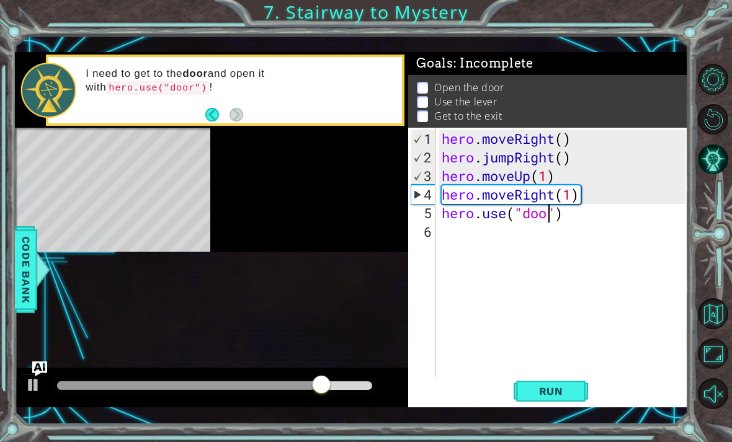
type textarea "hero.use("door")"
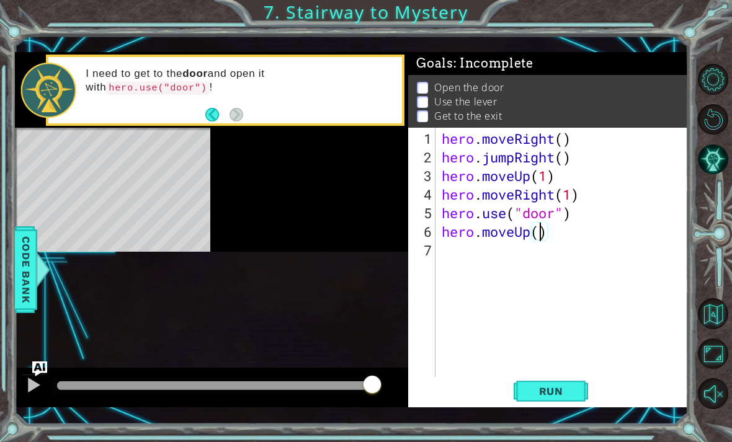
scroll to position [0, 4]
type textarea "hero.moveUp(2)"
click at [560, 396] on span "Run" at bounding box center [551, 391] width 49 height 12
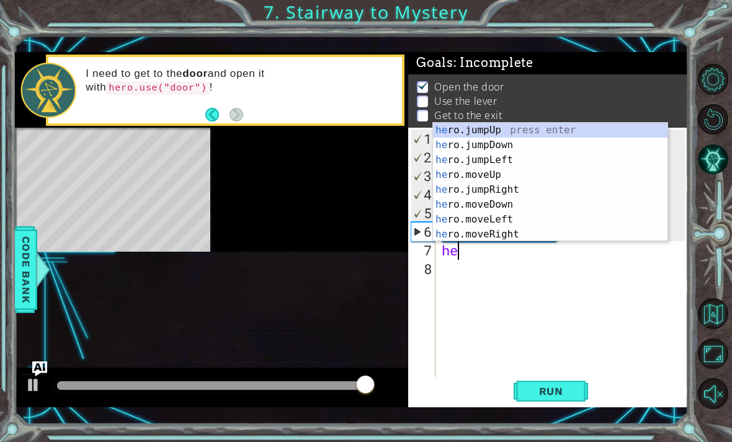
scroll to position [0, 1]
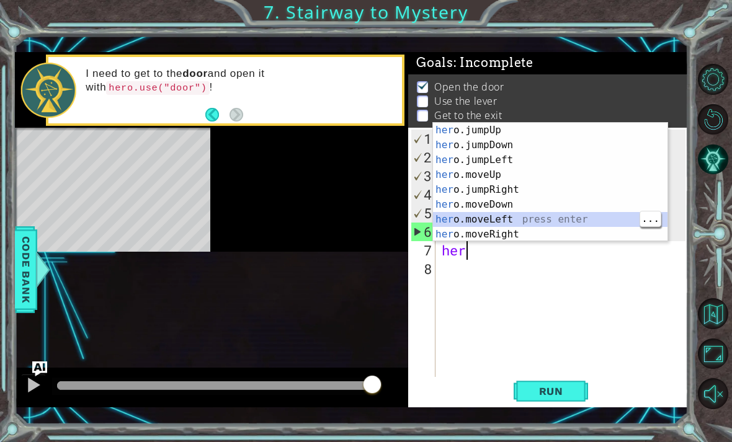
type textarea "hero.moveLeft(1)"
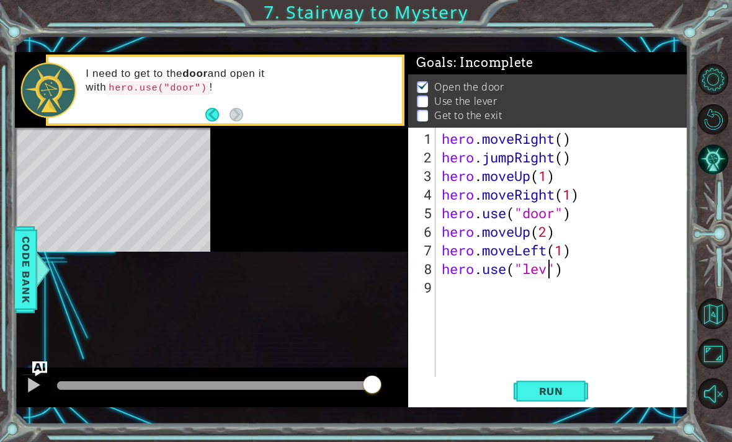
scroll to position [0, 6]
type textarea "hero.use("lever")"
